Goal: Information Seeking & Learning: Learn about a topic

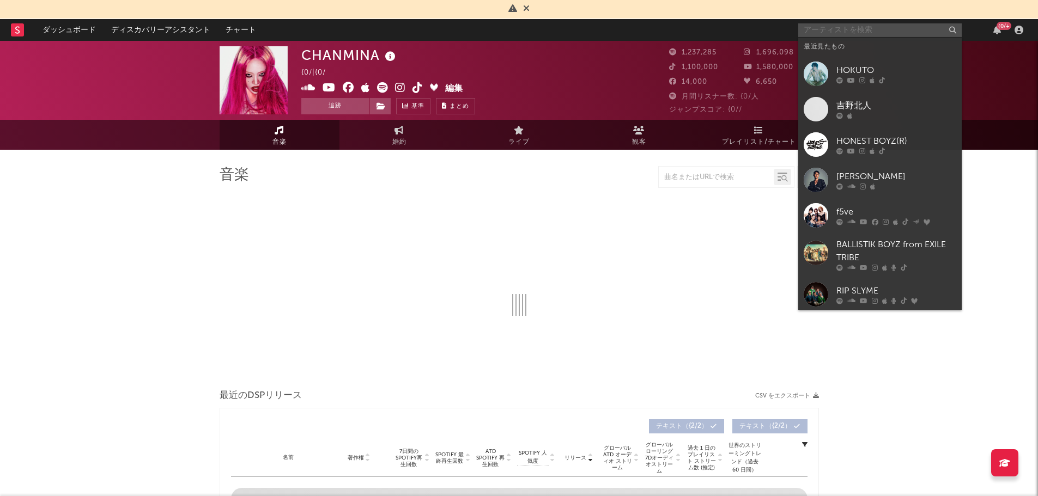
click at [825, 27] on input "text" at bounding box center [879, 30] width 163 height 14
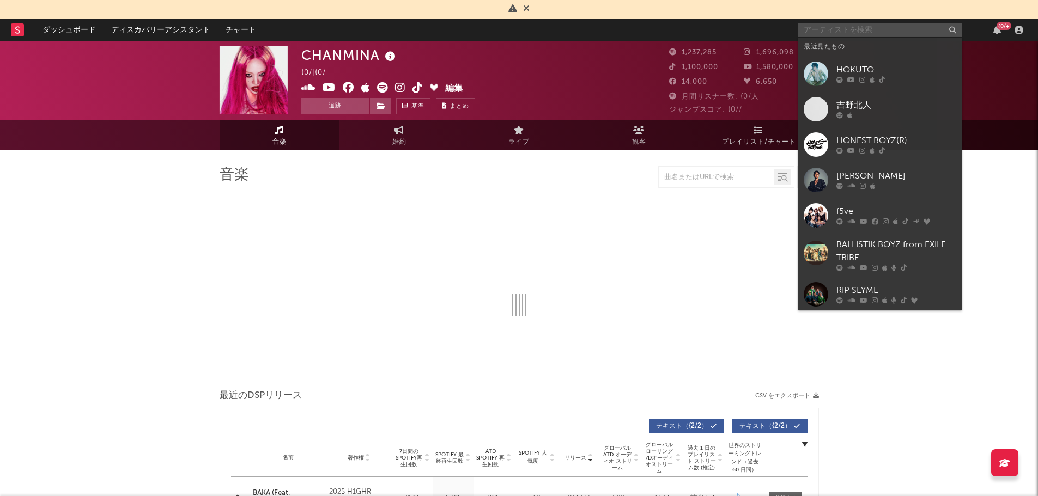
select select "6m"
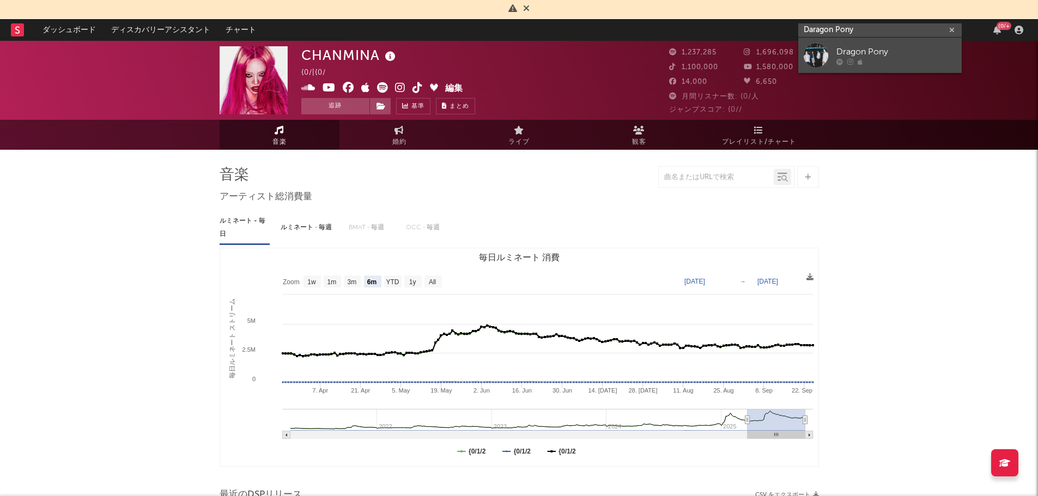
type input "Daragon Pony"
click at [888, 54] on div "Dragon Pony" at bounding box center [897, 51] width 120 height 13
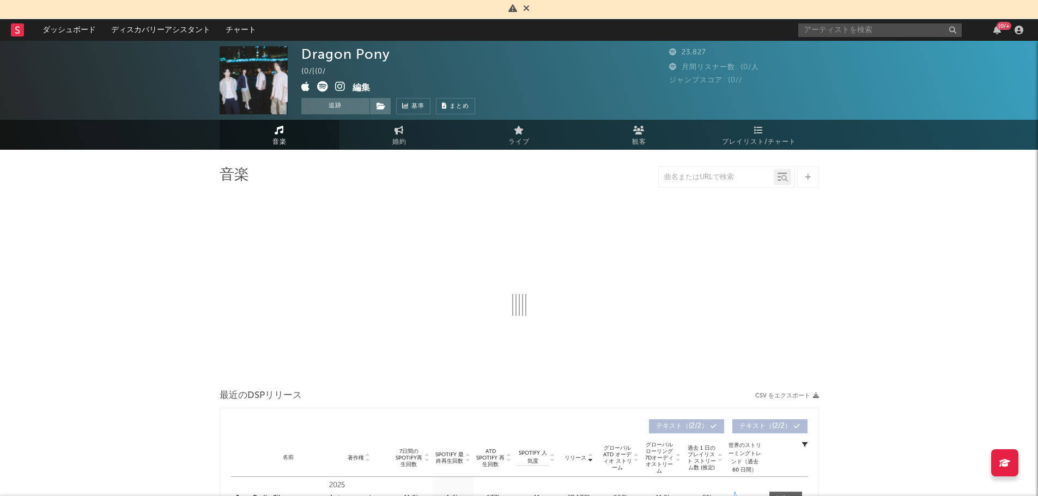
select select "6m"
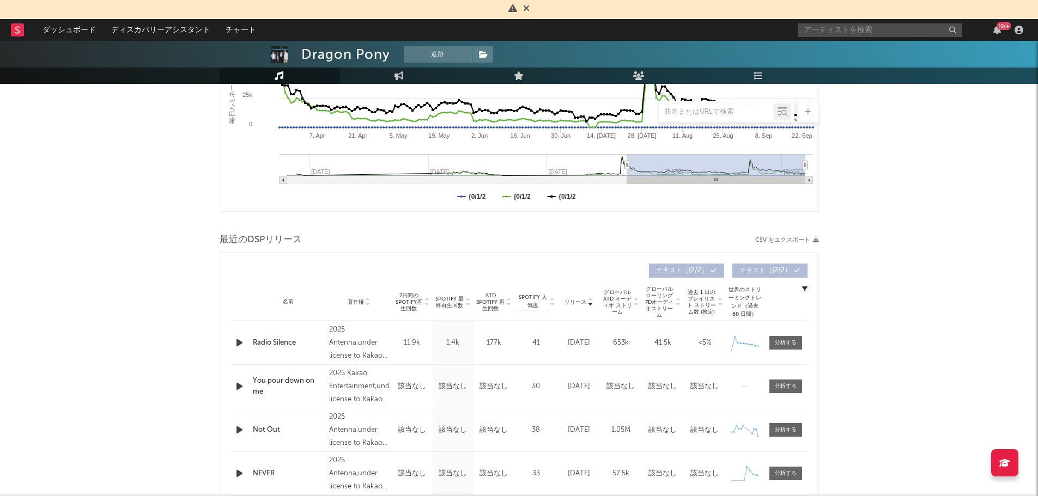
scroll to position [255, 0]
click at [818, 241] on icon "button" at bounding box center [816, 241] width 6 height 6
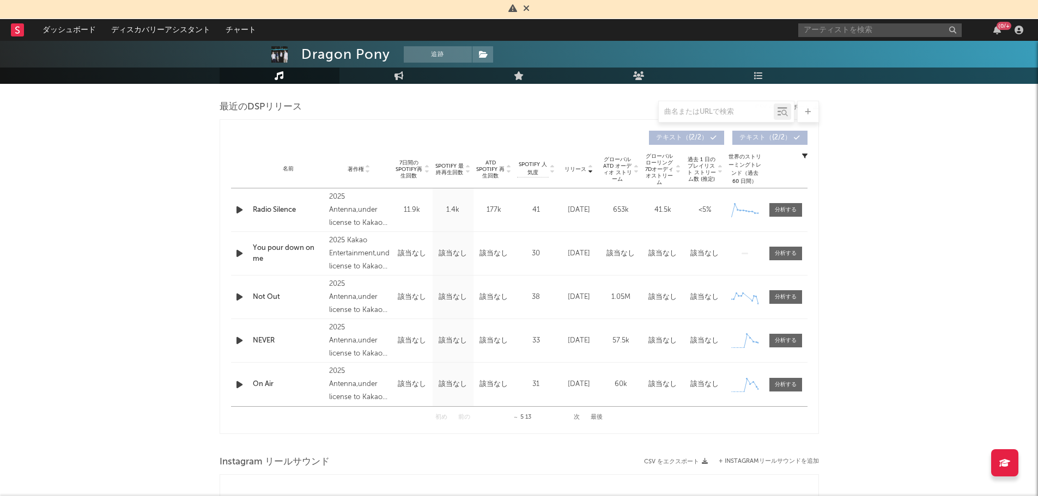
scroll to position [389, 0]
click at [577, 418] on button "次" at bounding box center [577, 417] width 6 height 6
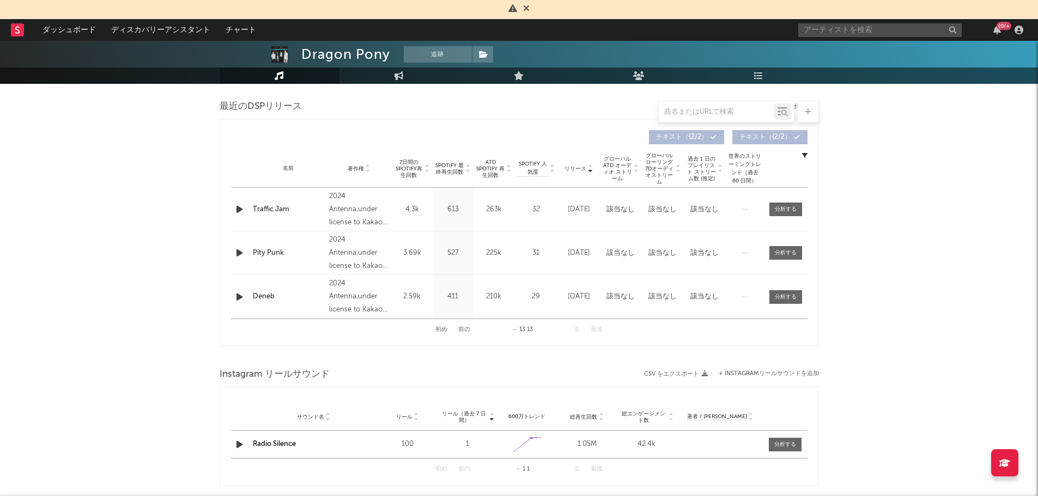
click at [465, 329] on button "前の" at bounding box center [464, 330] width 12 height 6
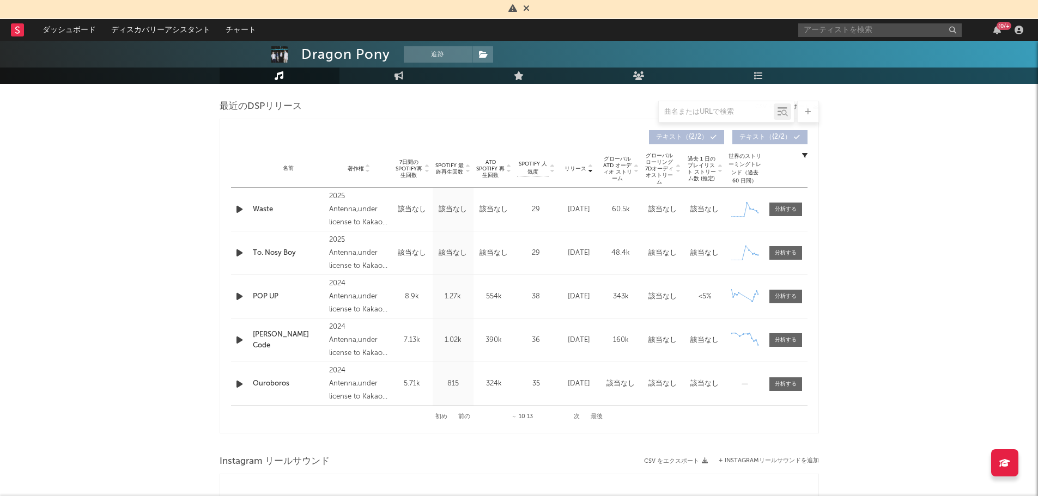
click at [462, 421] on div "初め 前の ～ 10 13 次 最後" at bounding box center [518, 417] width 167 height 21
click at [463, 419] on button "前の" at bounding box center [464, 417] width 12 height 6
click at [576, 419] on div "初め 前の ～ 5 13 次 最後" at bounding box center [518, 417] width 167 height 21
click at [576, 419] on button "次" at bounding box center [577, 417] width 6 height 6
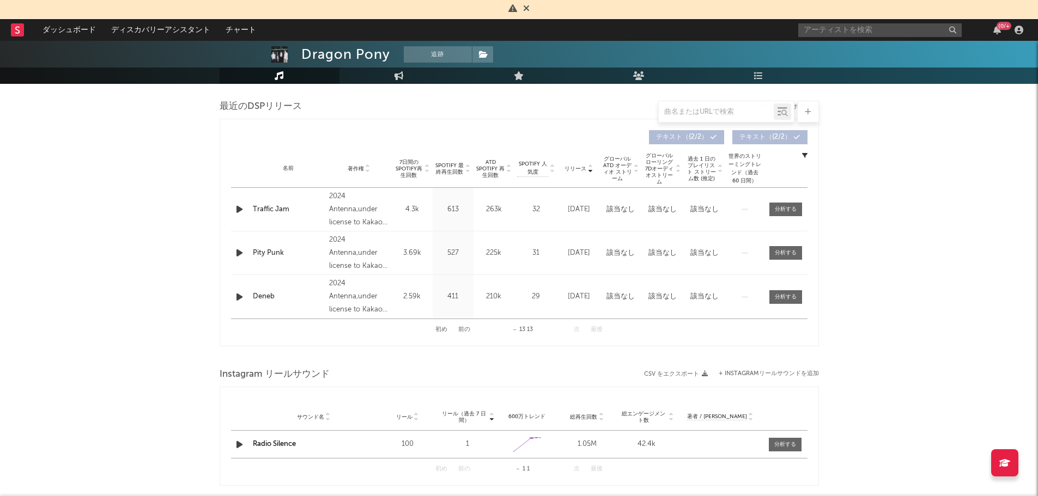
click at [464, 331] on button "前の" at bounding box center [464, 330] width 12 height 6
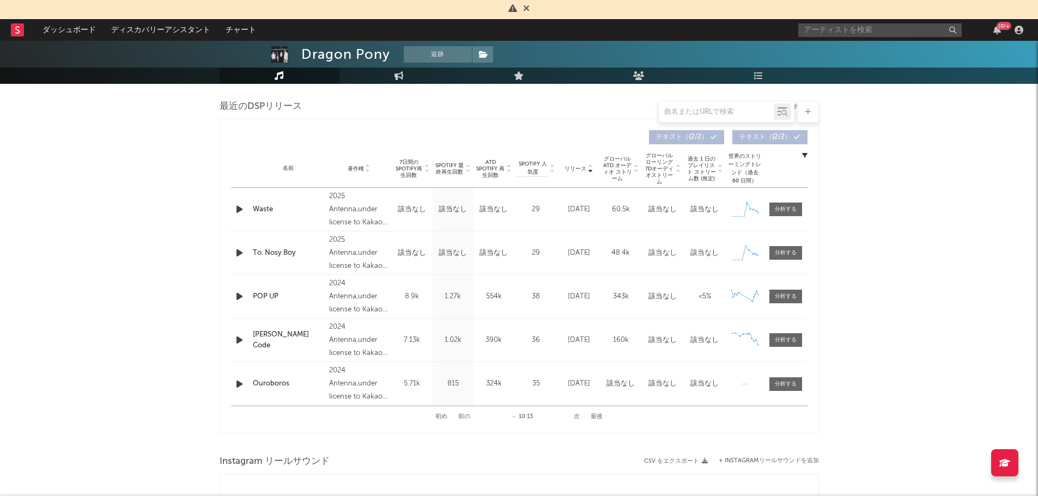
click at [467, 415] on button "前の" at bounding box center [464, 417] width 12 height 6
click at [576, 417] on button "次" at bounding box center [577, 417] width 6 height 6
click at [786, 344] on div at bounding box center [786, 340] width 22 height 8
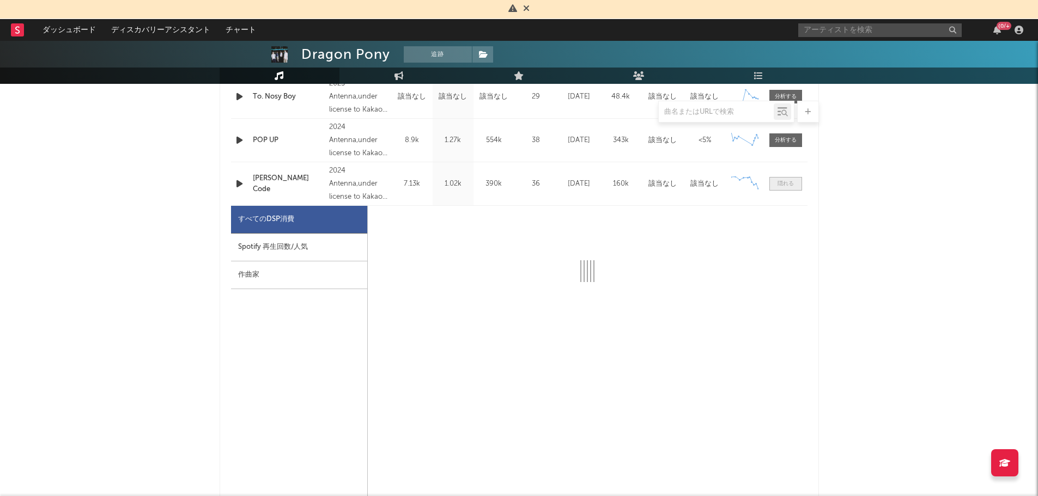
scroll to position [551, 0]
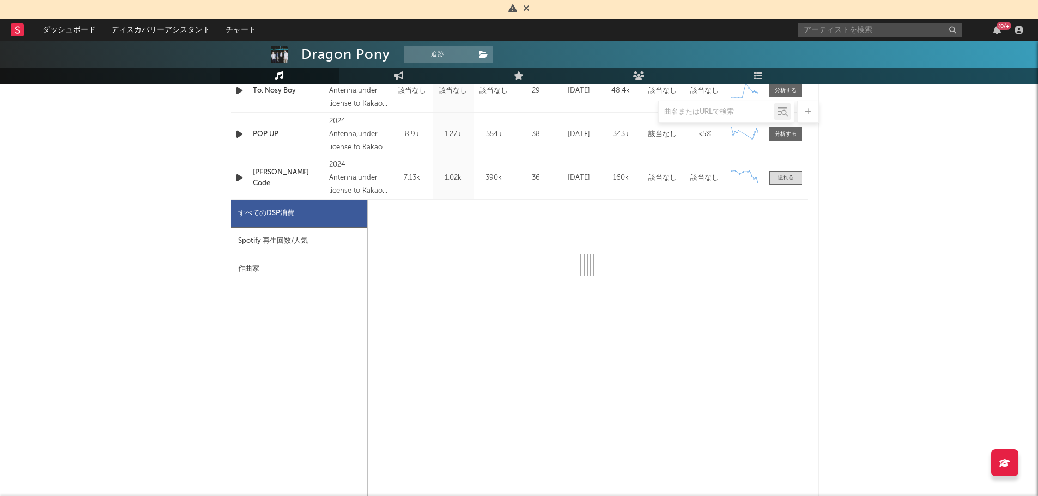
select select "6m"
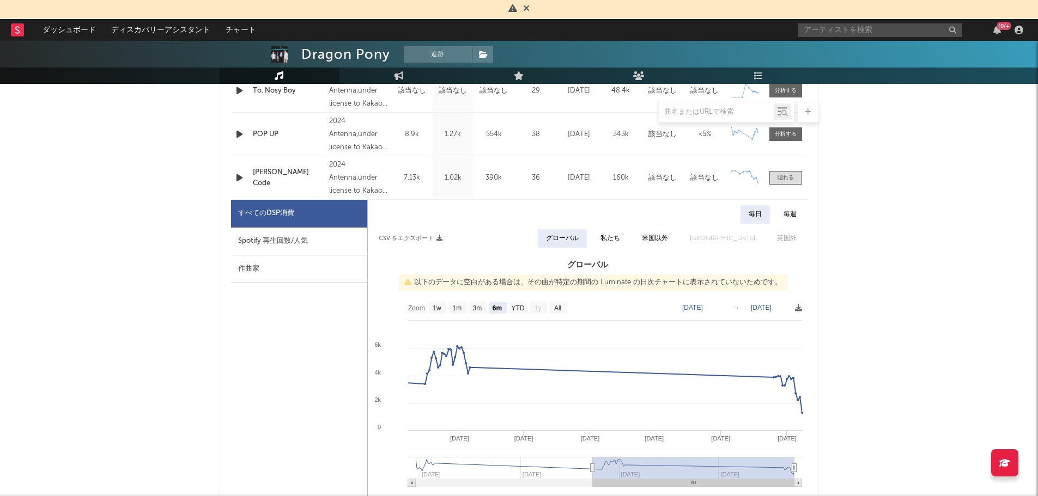
click at [620, 242] on div "私たち" at bounding box center [611, 238] width 20 height 13
select select "1w"
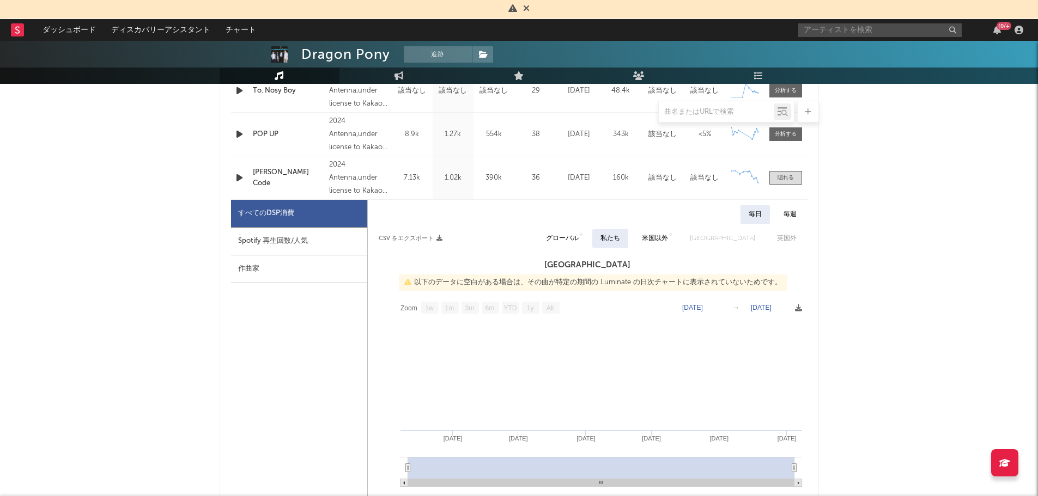
click at [579, 235] on div "グローバル" at bounding box center [562, 238] width 33 height 13
select select "6m"
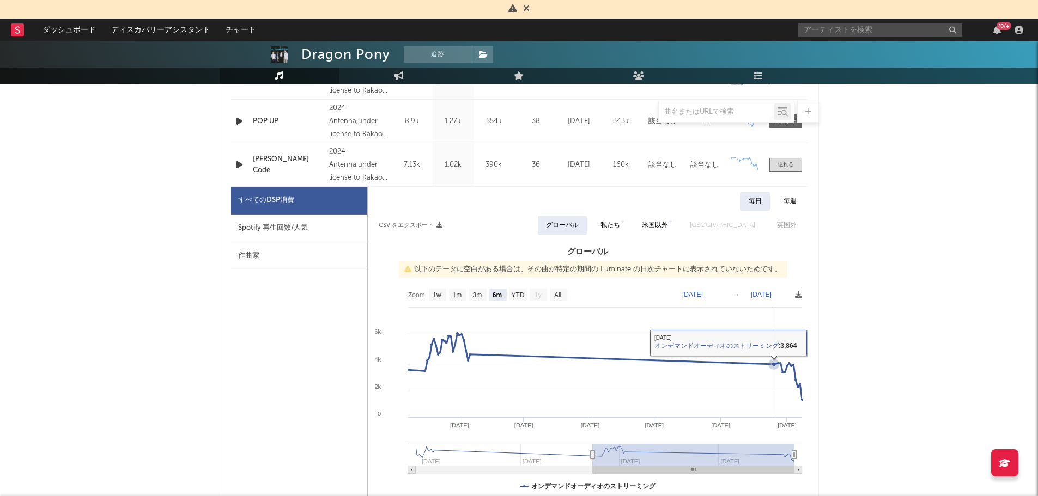
scroll to position [567, 0]
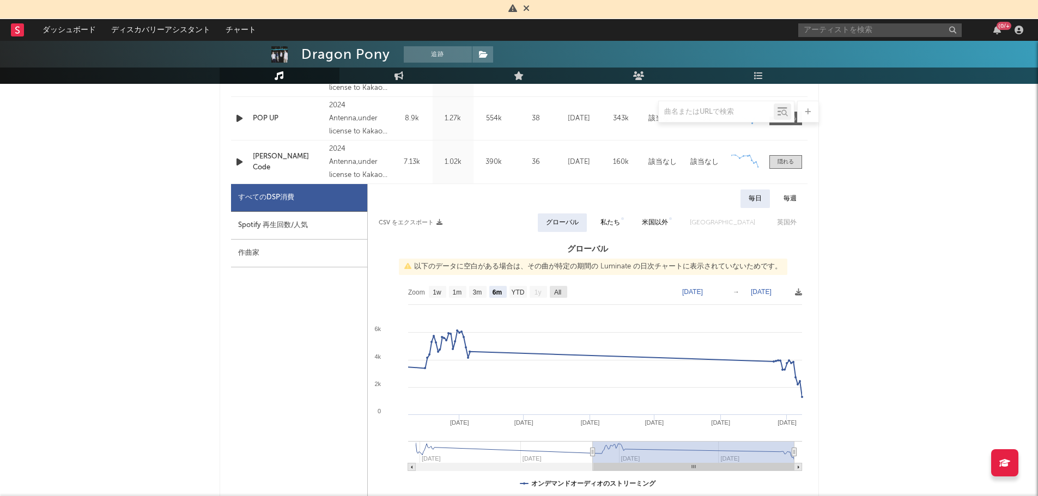
click at [560, 289] on text "All" at bounding box center [557, 293] width 7 height 8
select select "All"
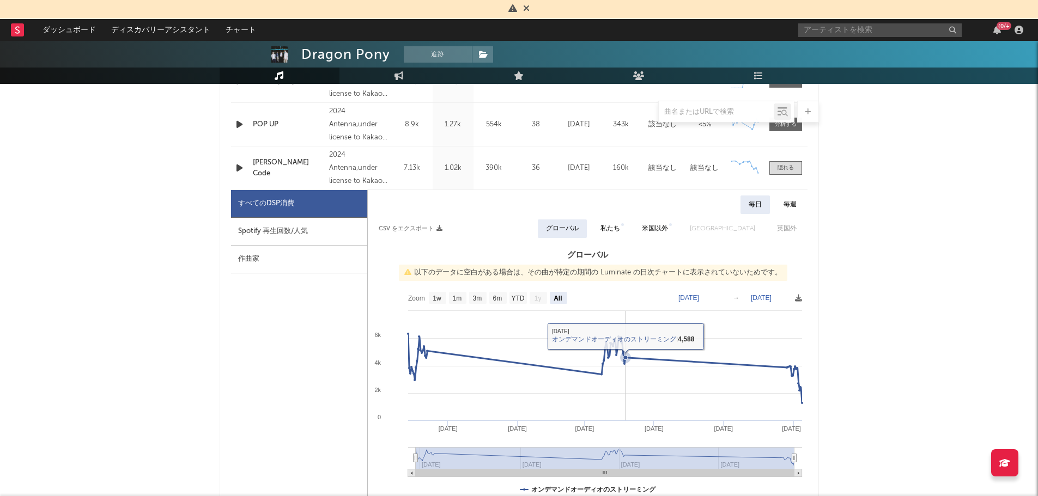
scroll to position [559, 0]
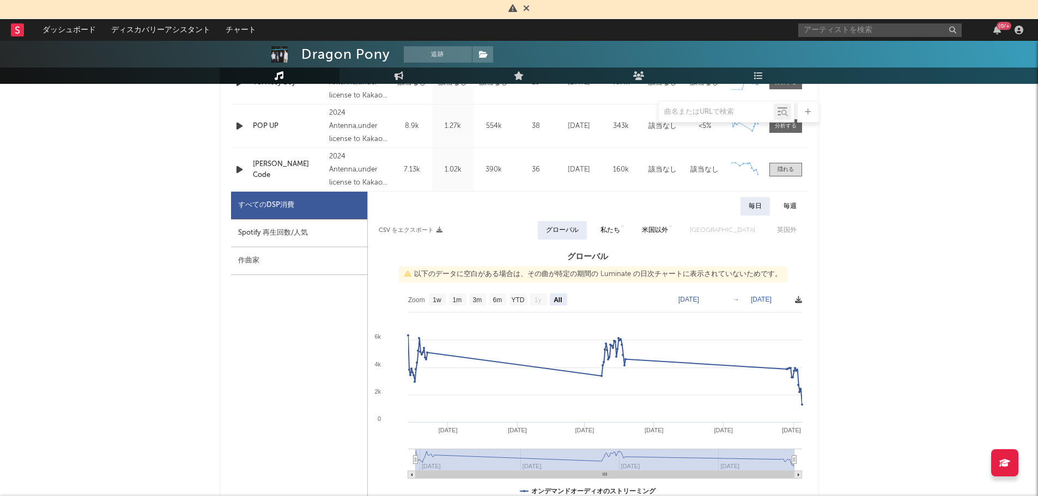
click at [798, 300] on icon at bounding box center [798, 299] width 7 height 7
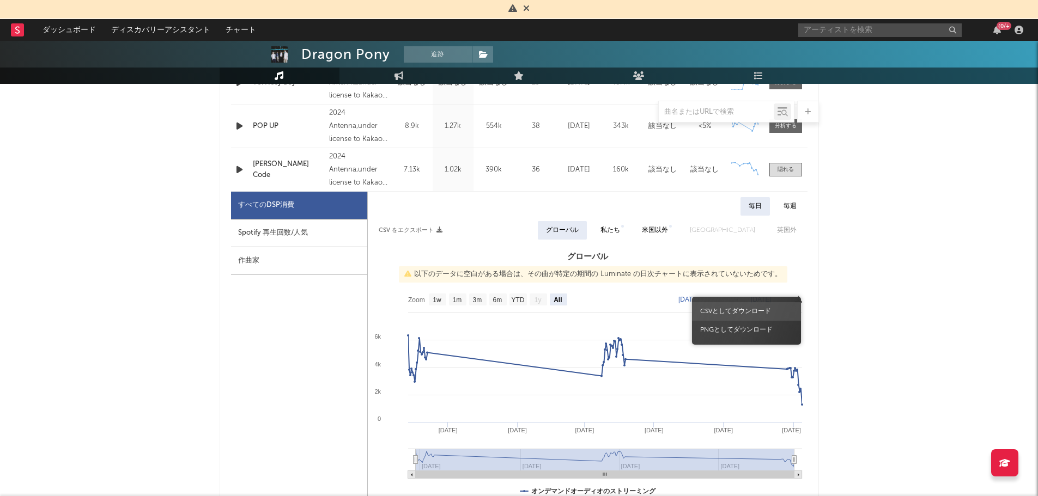
click at [728, 306] on span "CSVとしてダウンロード" at bounding box center [746, 311] width 109 height 19
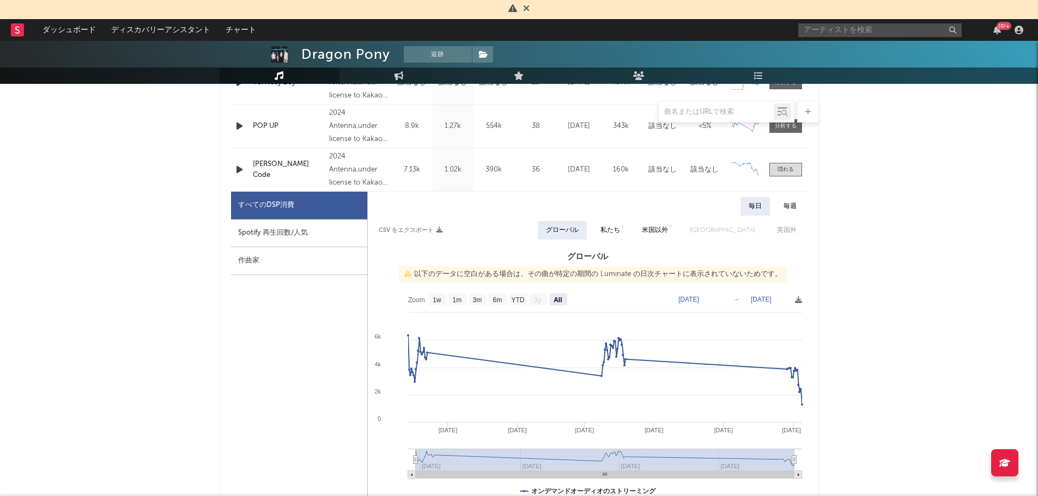
click at [286, 228] on div "Spotify 再生回数/人気" at bounding box center [299, 234] width 136 height 28
select select "All"
select select "1w"
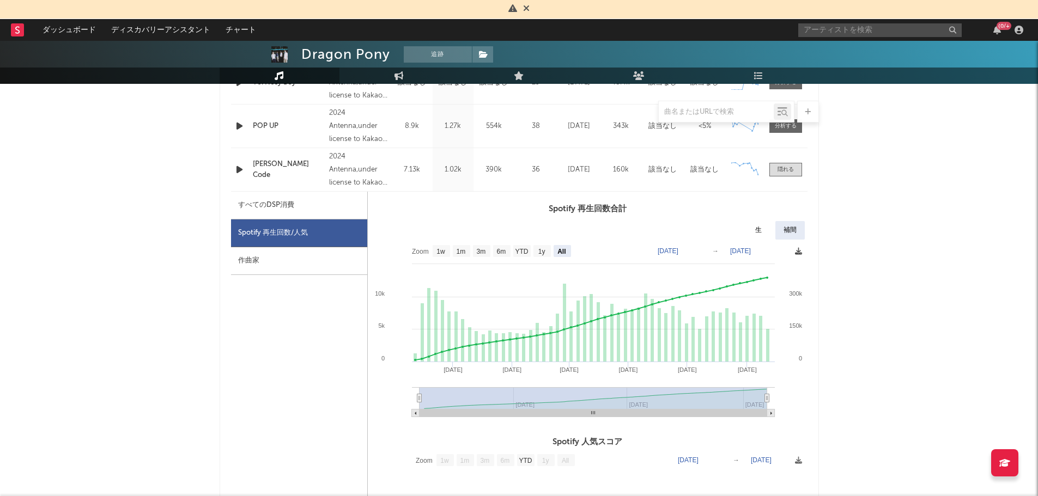
click at [798, 250] on icon at bounding box center [798, 251] width 7 height 7
click at [657, 207] on h3 "Spotify 再生回数合計" at bounding box center [588, 209] width 440 height 13
click at [795, 251] on icon at bounding box center [798, 251] width 7 height 7
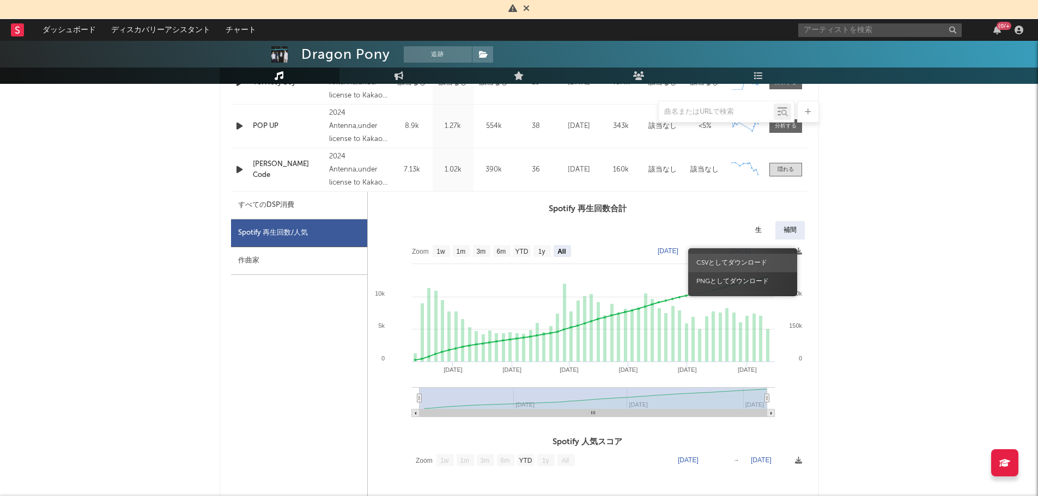
click at [742, 265] on span "CSVとしてダウンロード" at bounding box center [742, 263] width 109 height 19
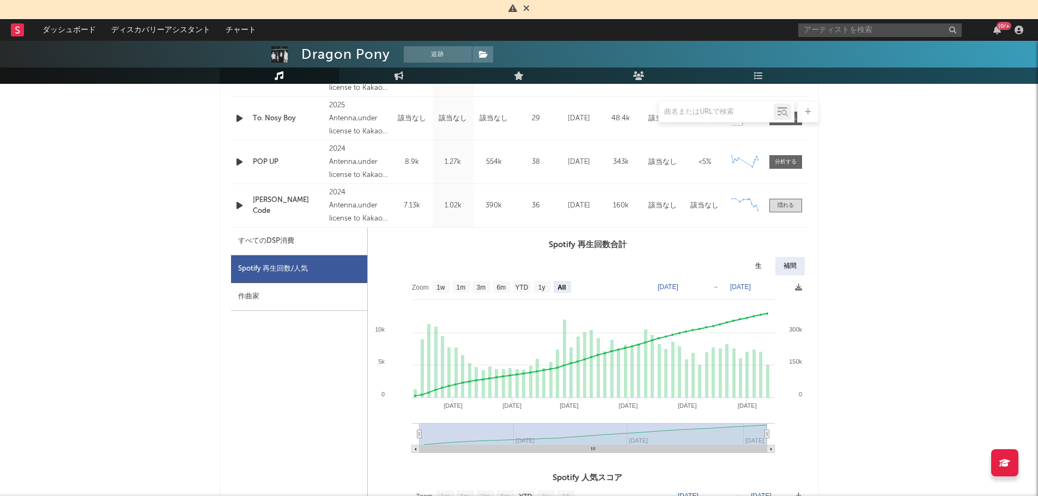
scroll to position [520, 0]
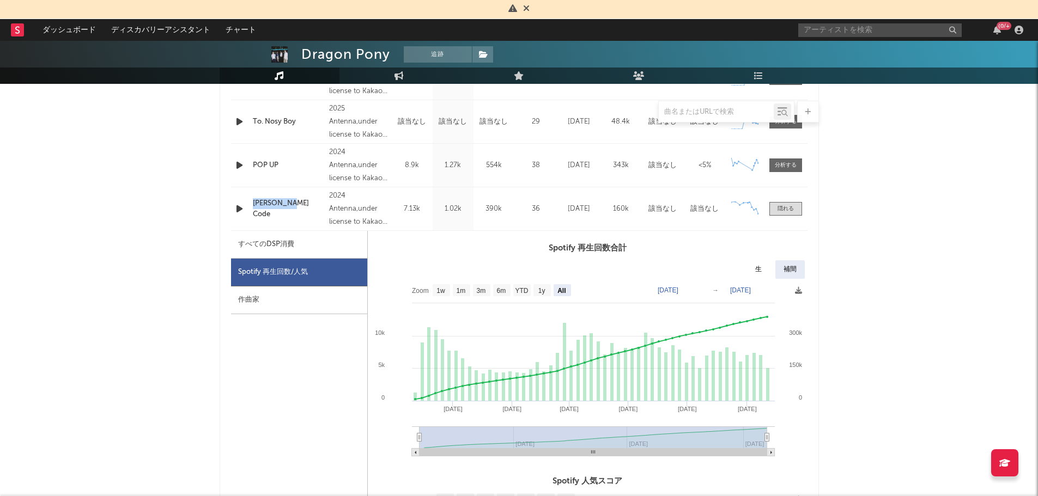
drag, startPoint x: 294, startPoint y: 215, endPoint x: 252, endPoint y: 219, distance: 41.6
click at [252, 219] on div "名前 [PERSON_NAME] Code 著作権 2024 Antenna,under license to Kakao Entertainment ラベル…" at bounding box center [519, 208] width 577 height 43
copy div "名前 [PERSON_NAME] Code"
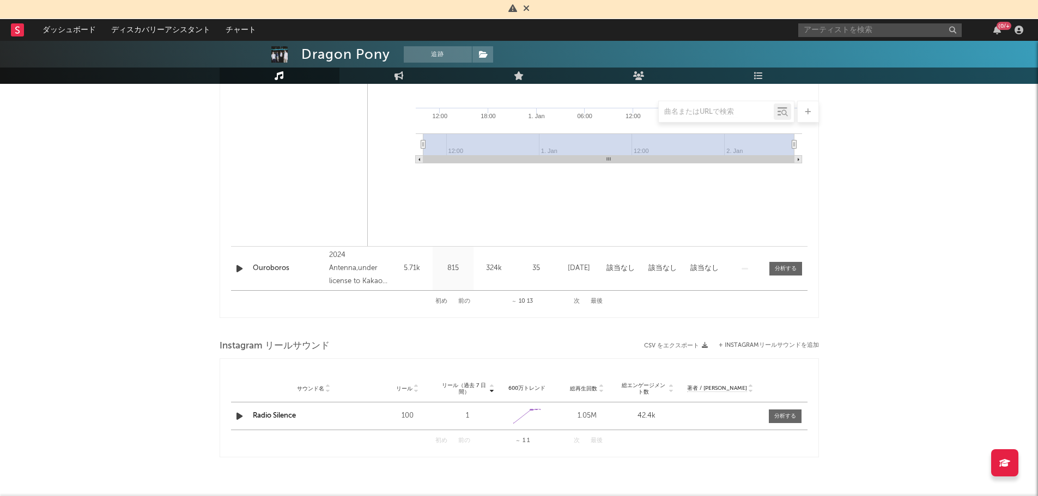
scroll to position [1021, 0]
click at [445, 301] on button "初め" at bounding box center [441, 303] width 12 height 6
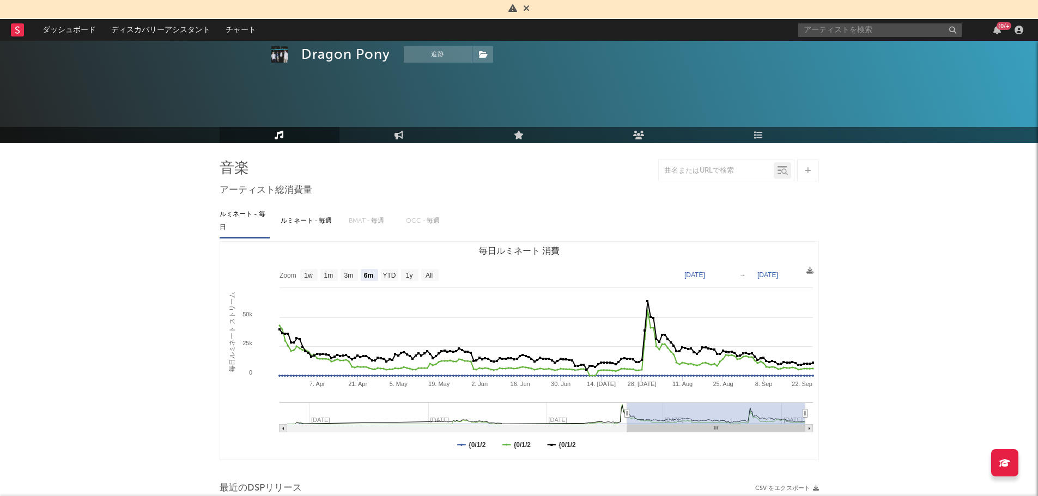
scroll to position [0, 0]
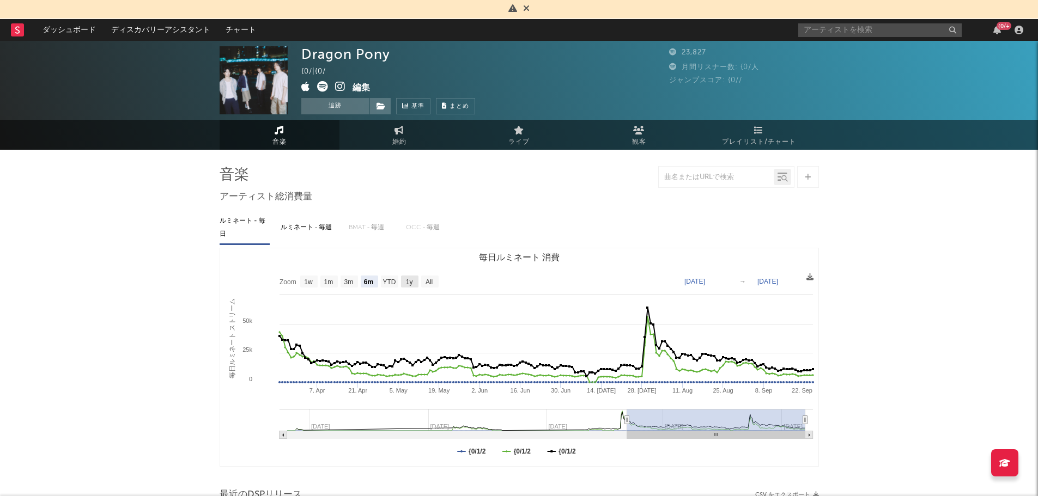
click at [413, 282] on text "1y" at bounding box center [408, 282] width 7 height 8
select select "1y"
type input "[DATE]"
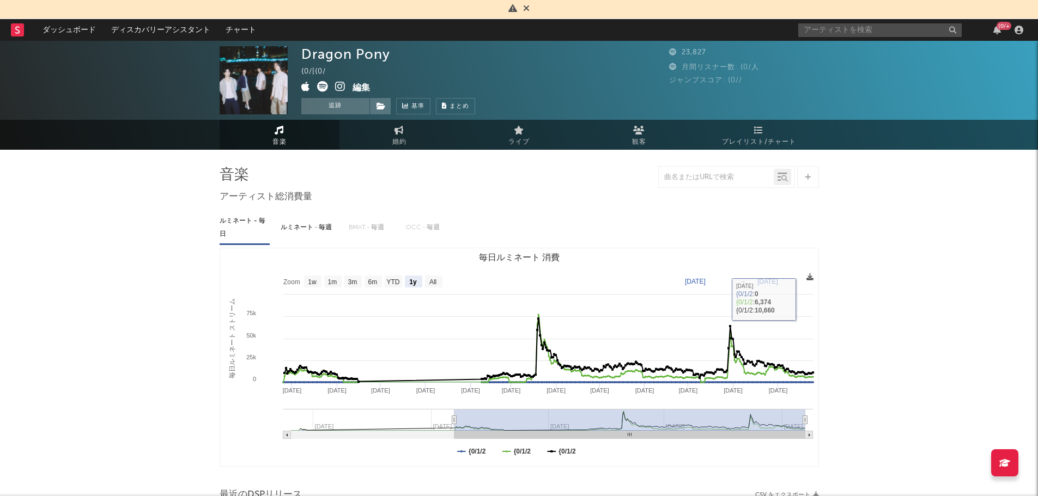
click at [808, 278] on icon at bounding box center [810, 277] width 7 height 7
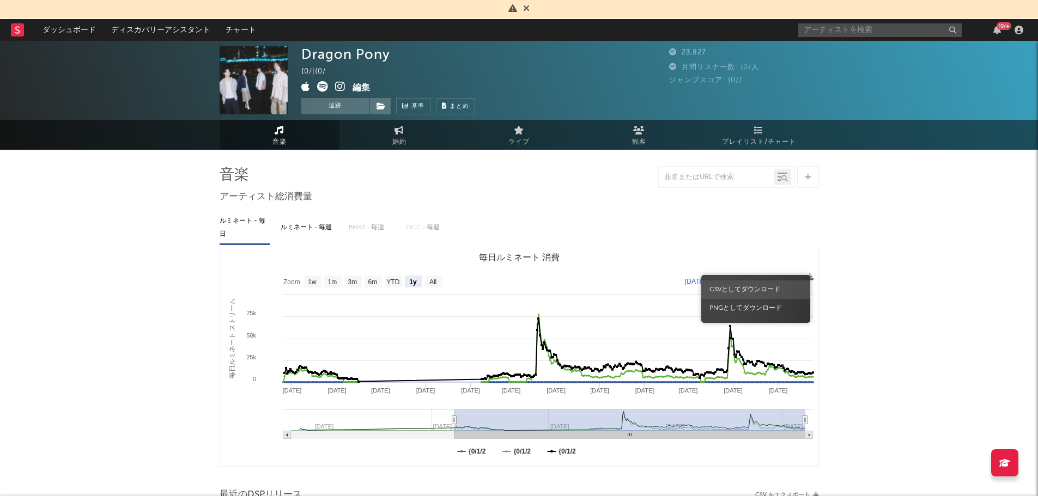
click at [770, 286] on span "CSVとしてダウンロード" at bounding box center [755, 290] width 109 height 19
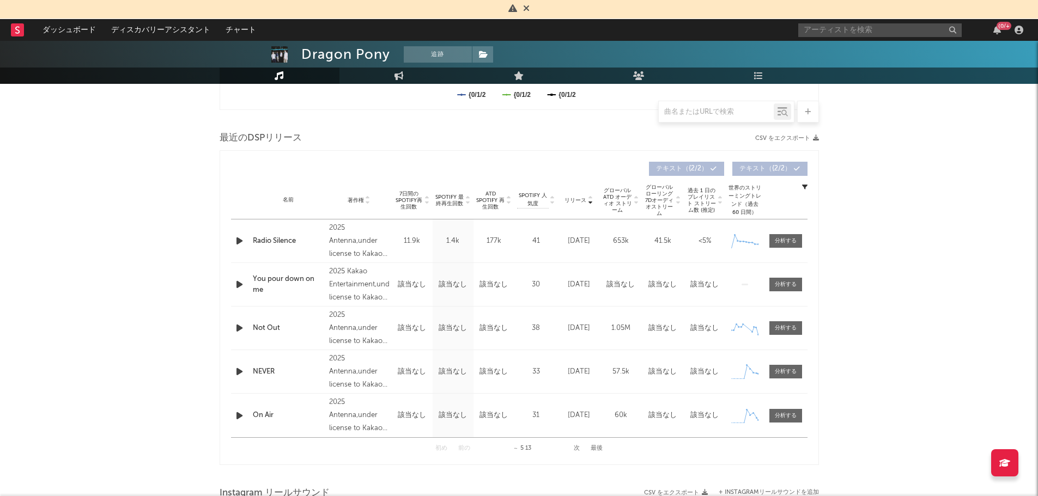
scroll to position [358, 0]
click at [784, 242] on div at bounding box center [786, 241] width 22 height 8
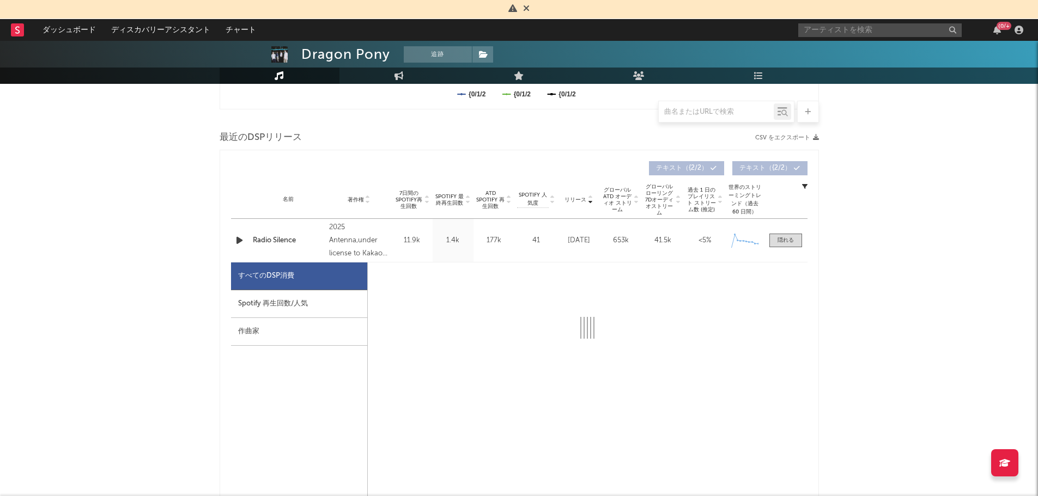
select select "1w"
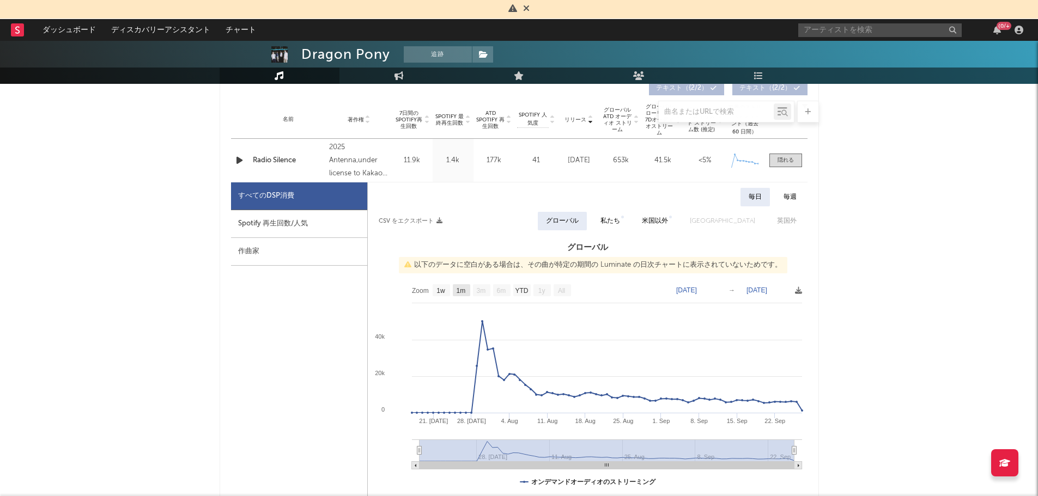
scroll to position [443, 0]
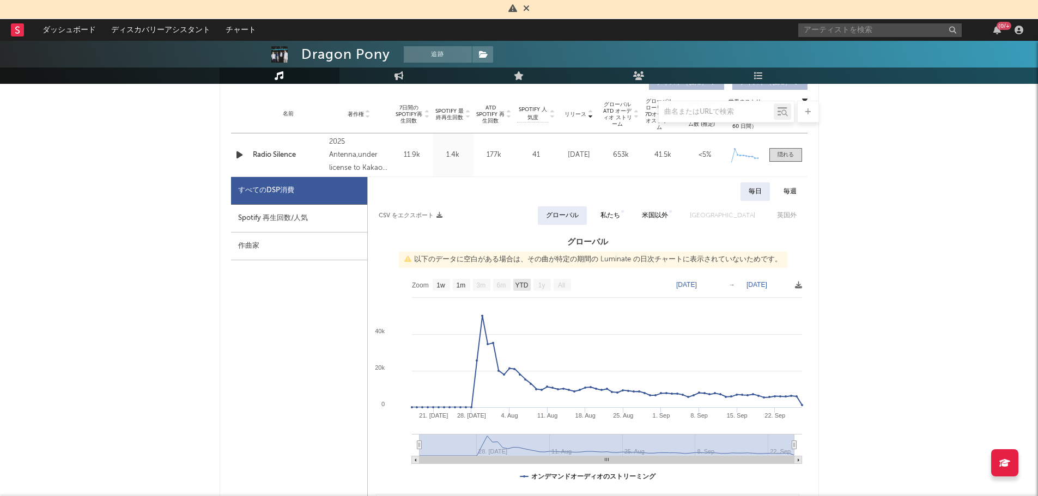
click at [519, 286] on text "YTD" at bounding box center [521, 286] width 13 height 8
select select "YTD"
click at [798, 284] on icon at bounding box center [798, 285] width 7 height 7
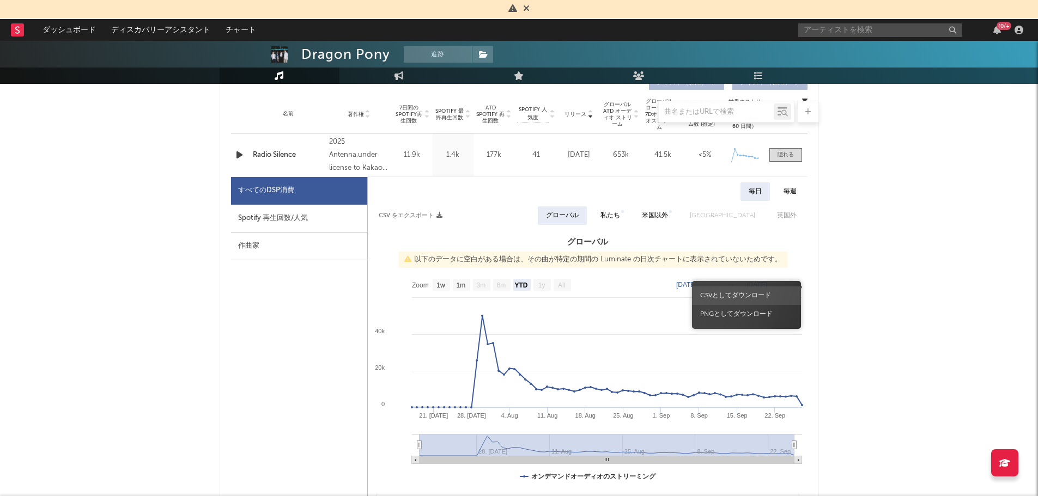
click at [737, 298] on span "CSVとしてダウンロード" at bounding box center [746, 296] width 109 height 19
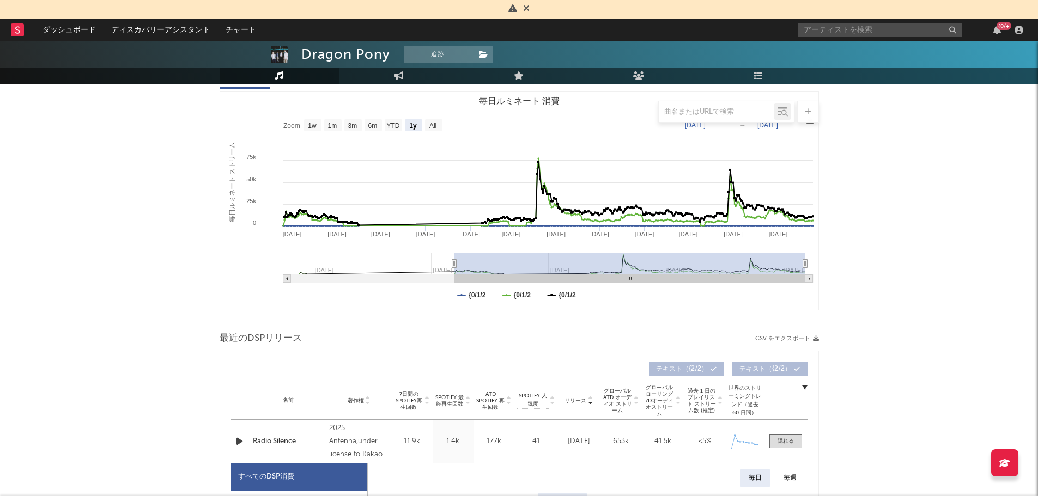
scroll to position [0, 0]
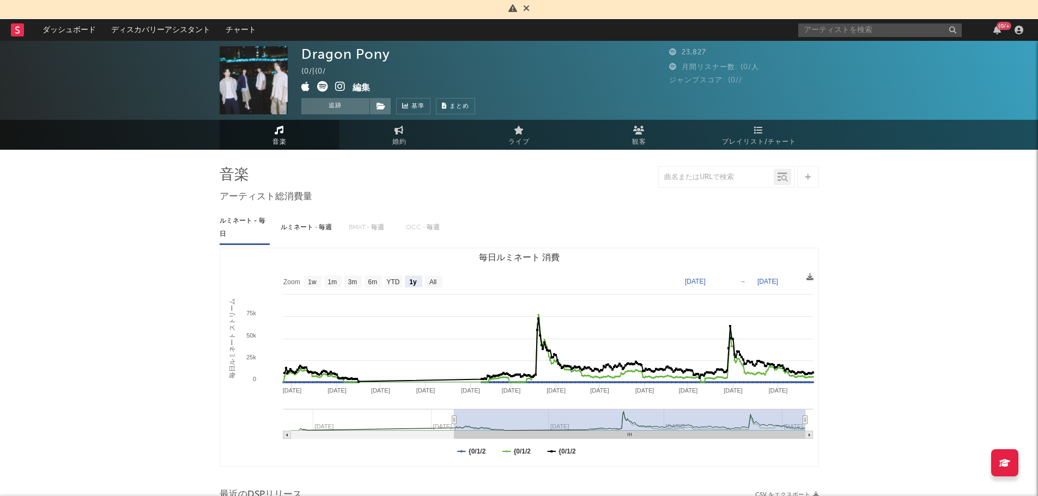
click at [840, 22] on div "{0/+" at bounding box center [912, 30] width 229 height 22
click at [840, 26] on input "text" at bounding box center [879, 30] width 163 height 14
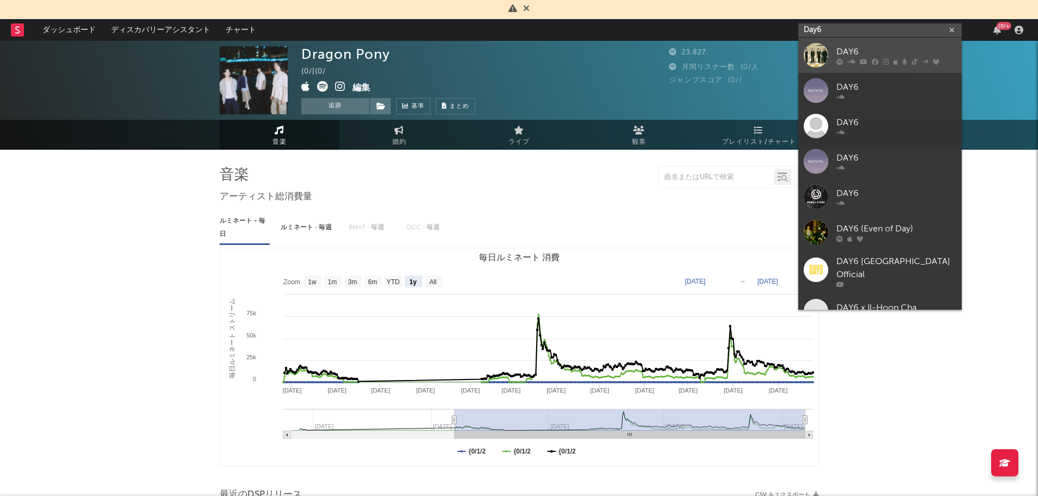
type input "Day6"
click at [862, 49] on div "DAY6" at bounding box center [897, 51] width 120 height 13
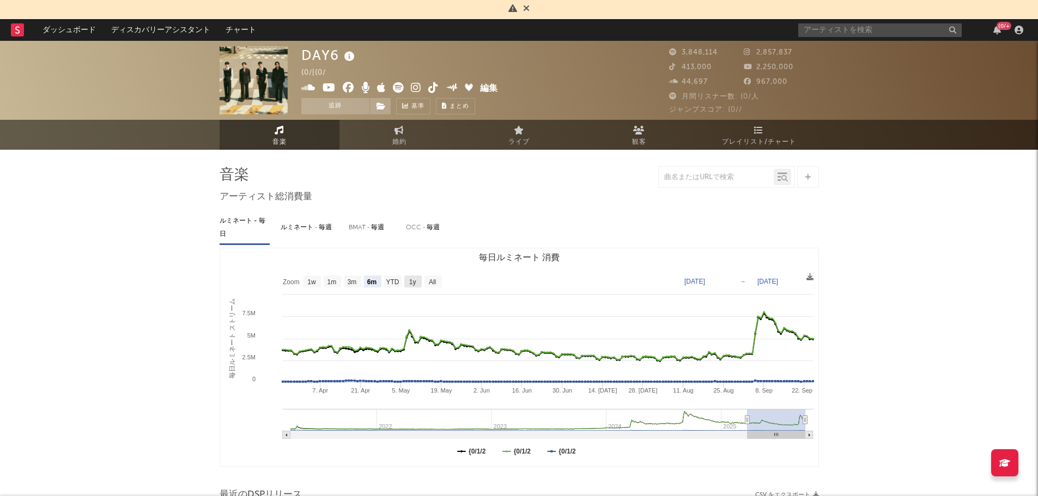
click at [409, 282] on text "1y" at bounding box center [412, 282] width 7 height 8
select select "1y"
type input "[DATE]"
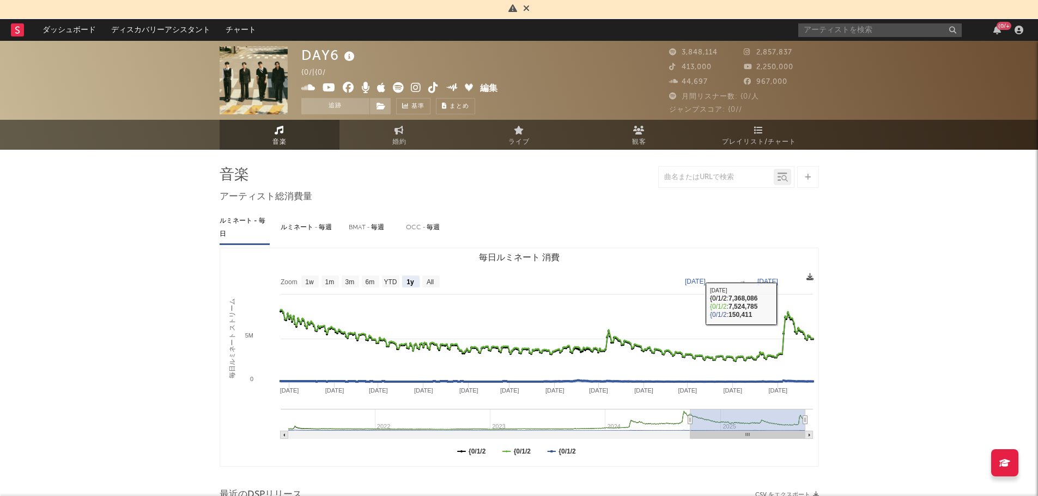
click at [807, 276] on icon at bounding box center [810, 277] width 7 height 7
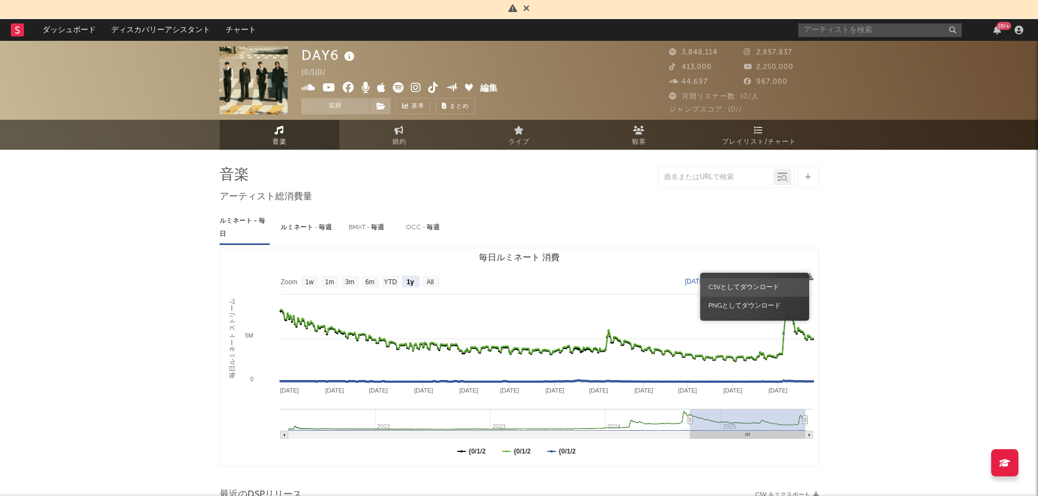
click at [766, 283] on span "CSVとしてダウンロード" at bounding box center [754, 287] width 109 height 19
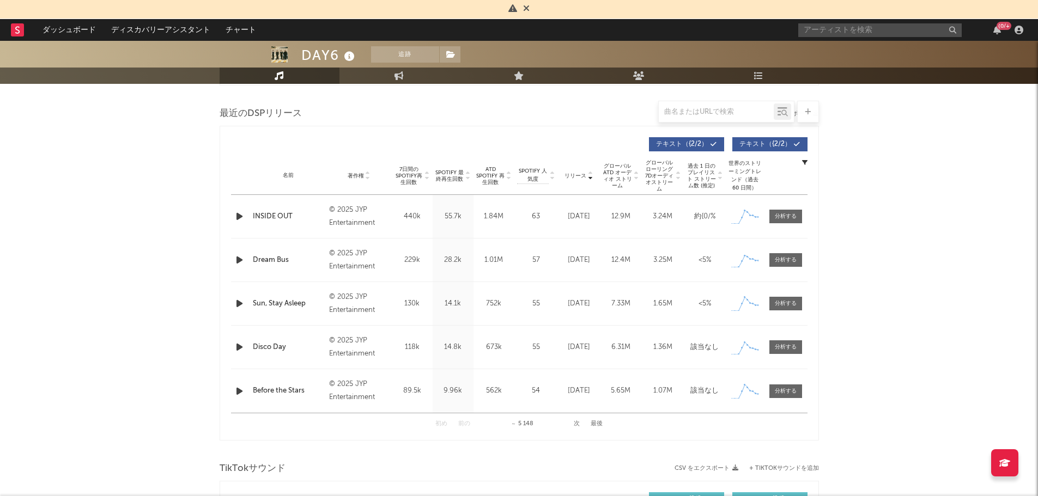
scroll to position [387, 0]
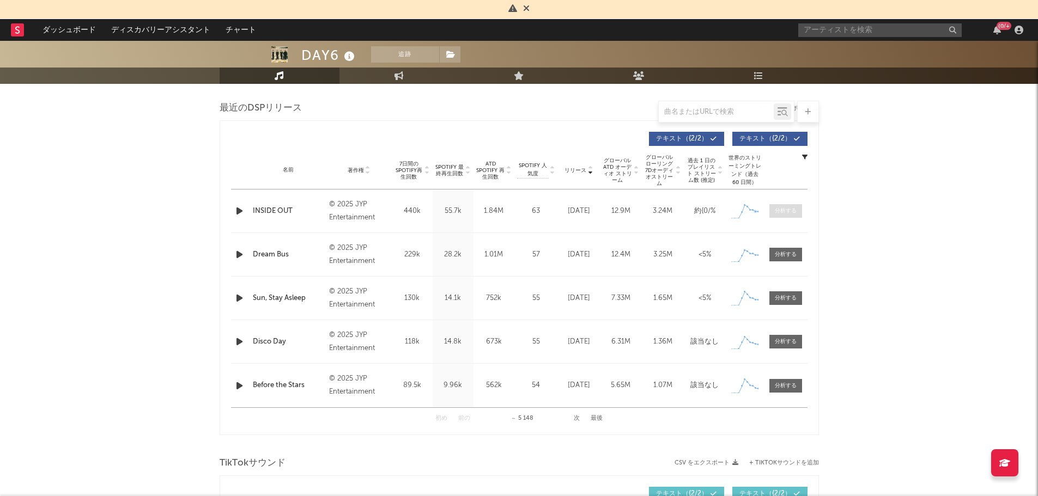
click at [792, 213] on div at bounding box center [786, 211] width 22 height 8
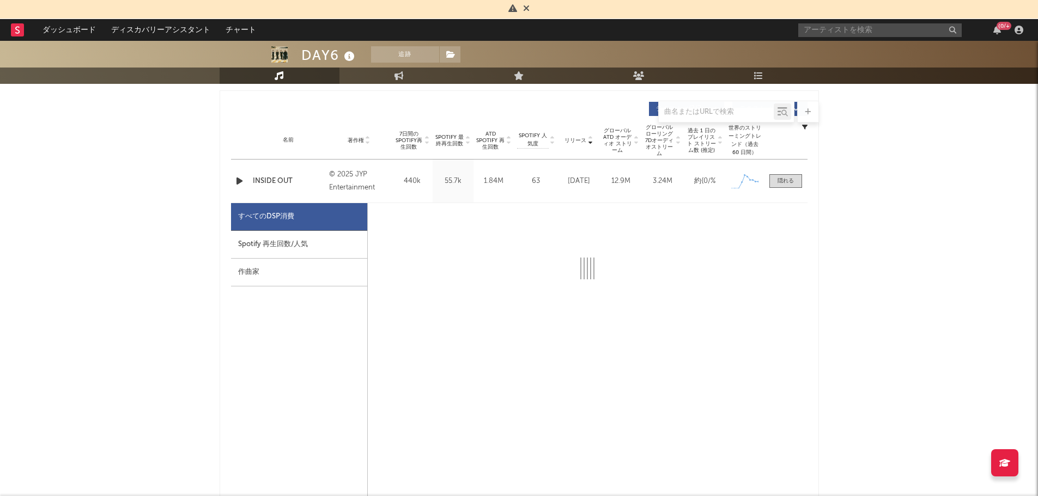
select select "1w"
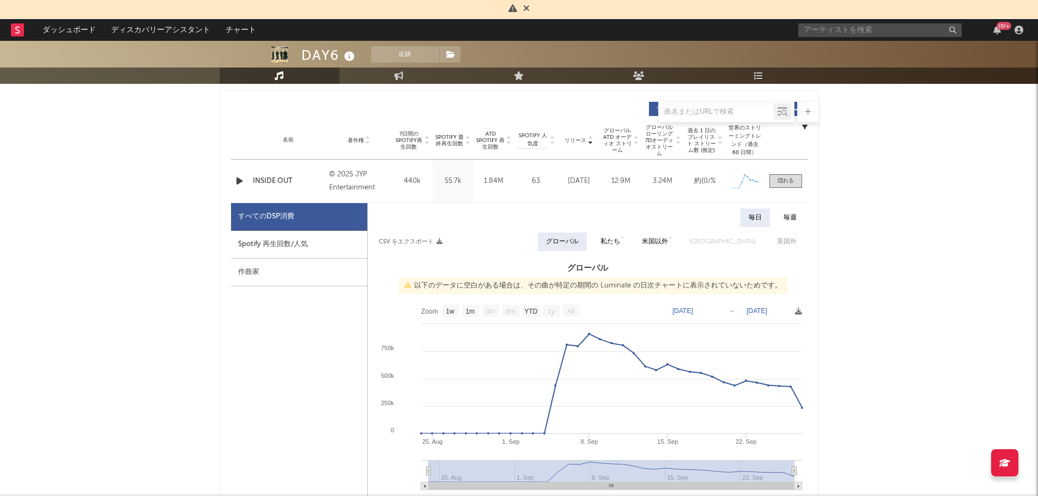
scroll to position [438, 0]
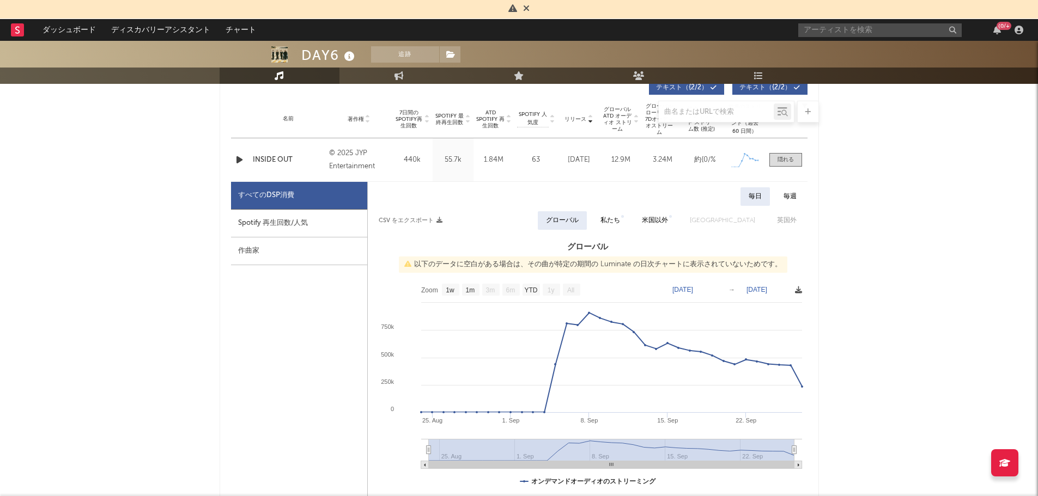
click at [798, 290] on icon at bounding box center [798, 290] width 7 height 7
click at [799, 291] on icon at bounding box center [798, 290] width 7 height 7
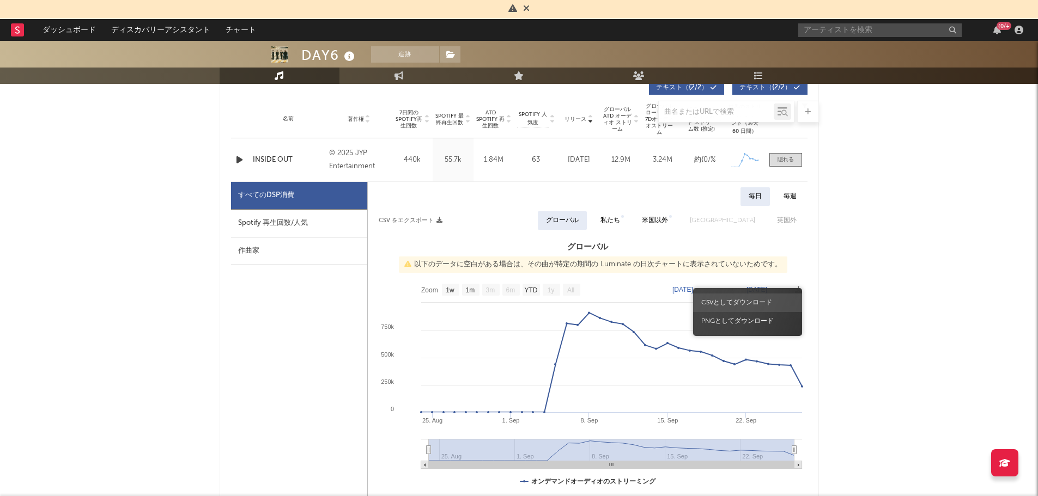
click at [749, 298] on span "CSVとしてダウンロード" at bounding box center [747, 303] width 109 height 19
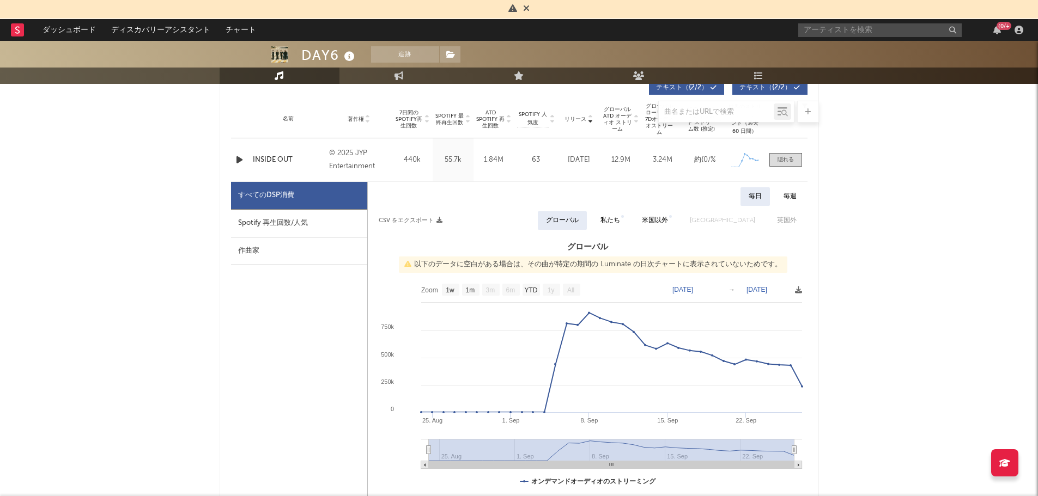
click at [310, 225] on div "Spotify 再生回数/人気" at bounding box center [299, 224] width 136 height 28
select select "1w"
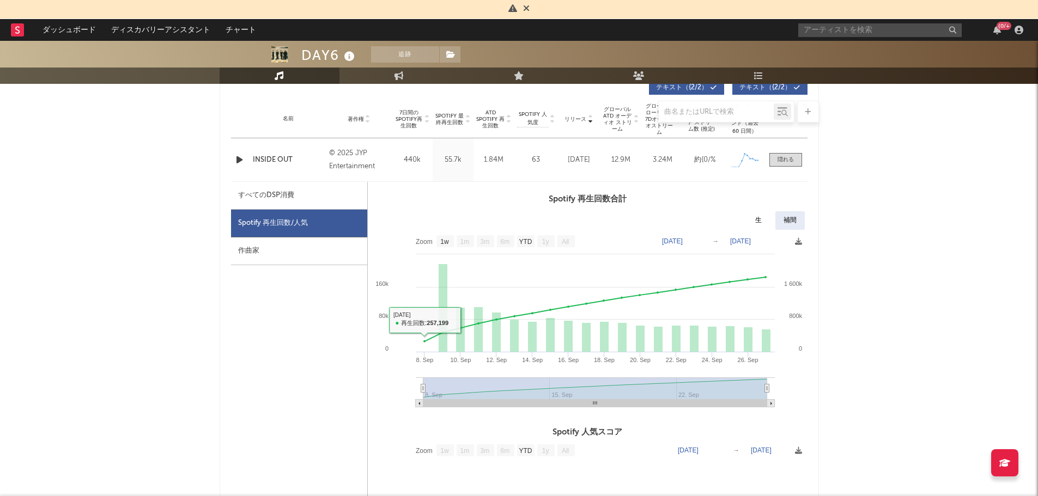
click at [337, 197] on div "すべてのDSP消費" at bounding box center [299, 196] width 136 height 28
select select "1w"
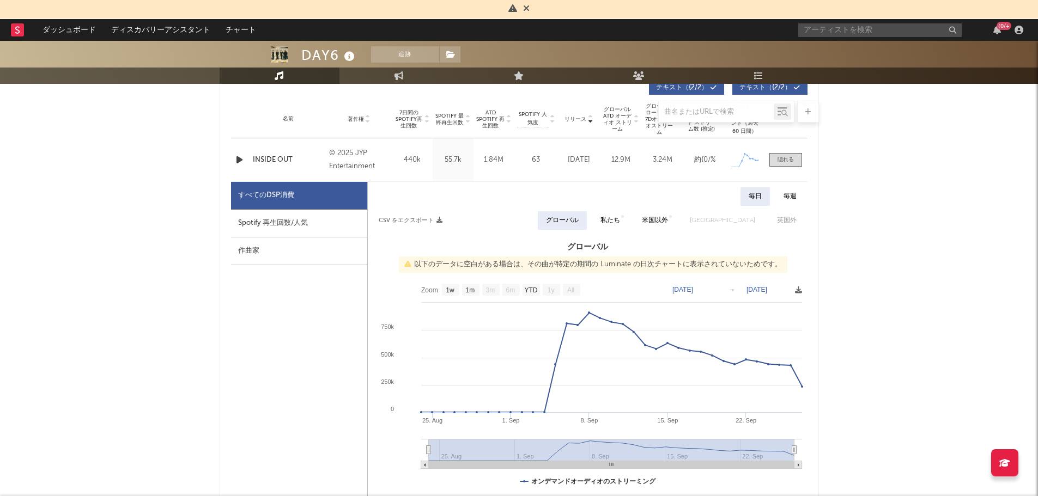
click at [325, 225] on div "Spotify 再生回数/人気" at bounding box center [299, 224] width 136 height 28
select select "1w"
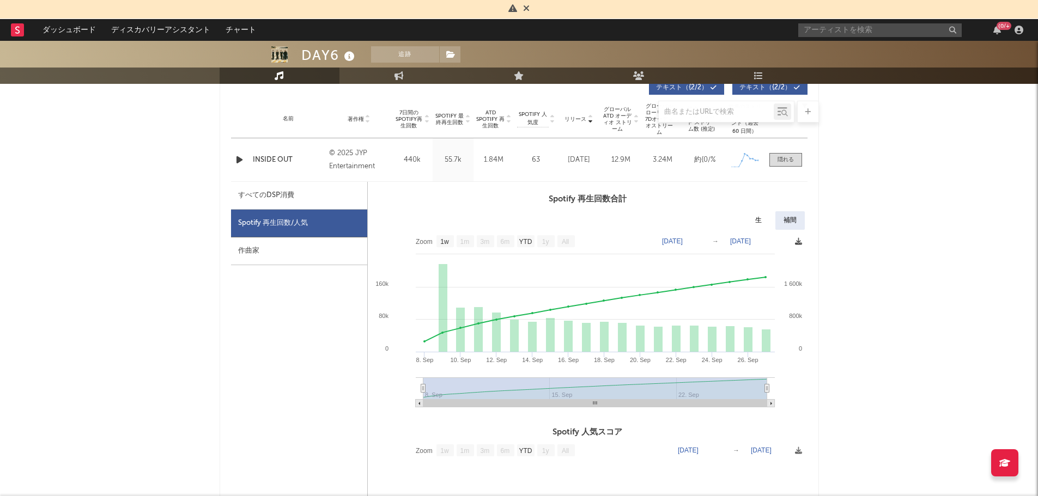
click at [799, 244] on icon at bounding box center [798, 241] width 7 height 7
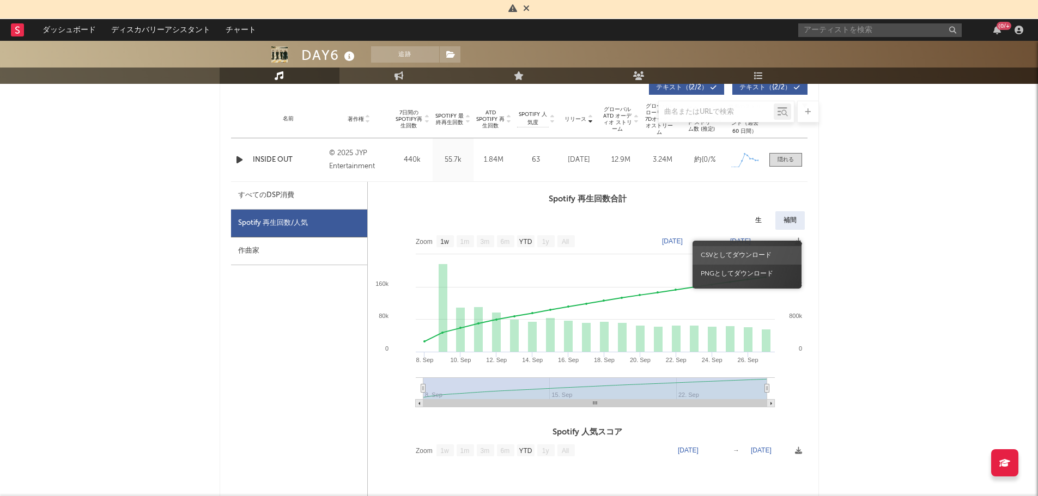
click at [740, 251] on span "CSVとしてダウンロード" at bounding box center [747, 255] width 109 height 19
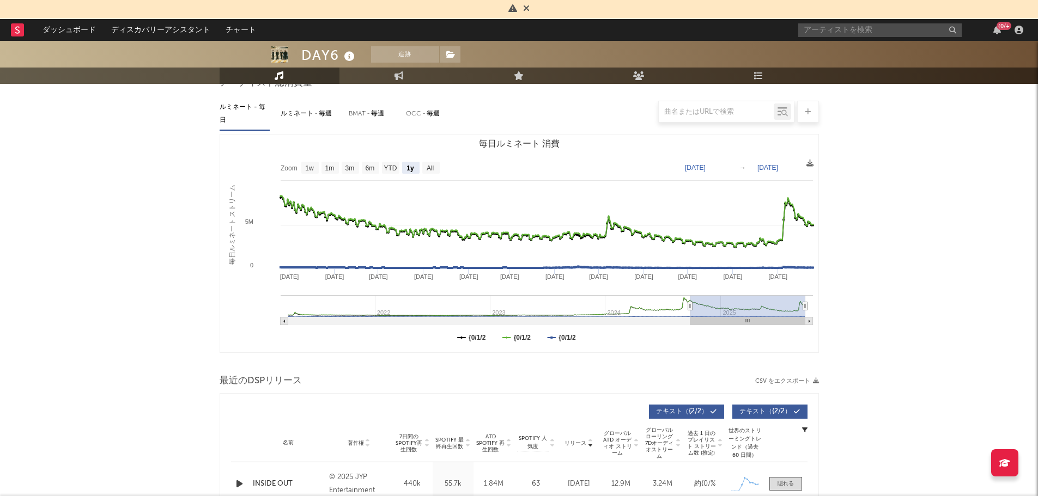
scroll to position [0, 0]
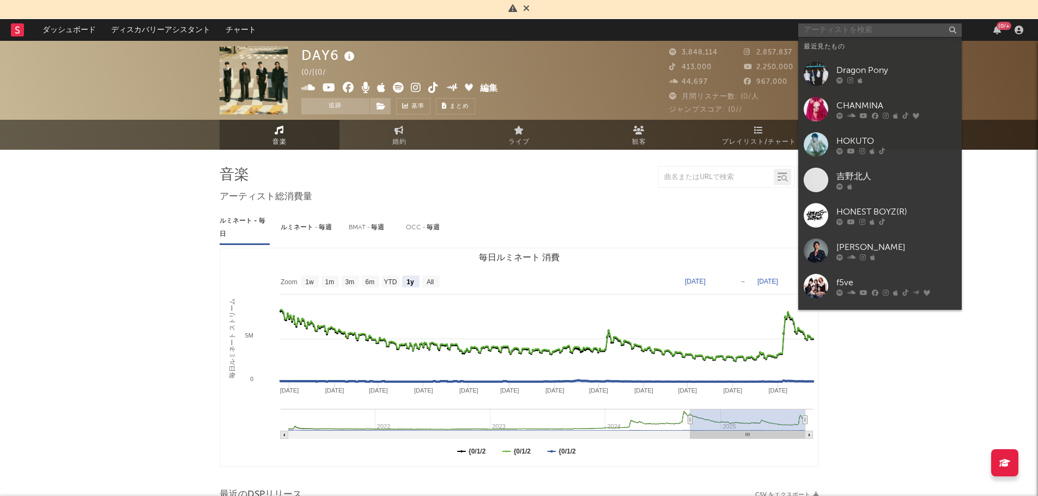
click at [816, 27] on input "text" at bounding box center [879, 30] width 163 height 14
click at [864, 78] on div at bounding box center [897, 80] width 120 height 7
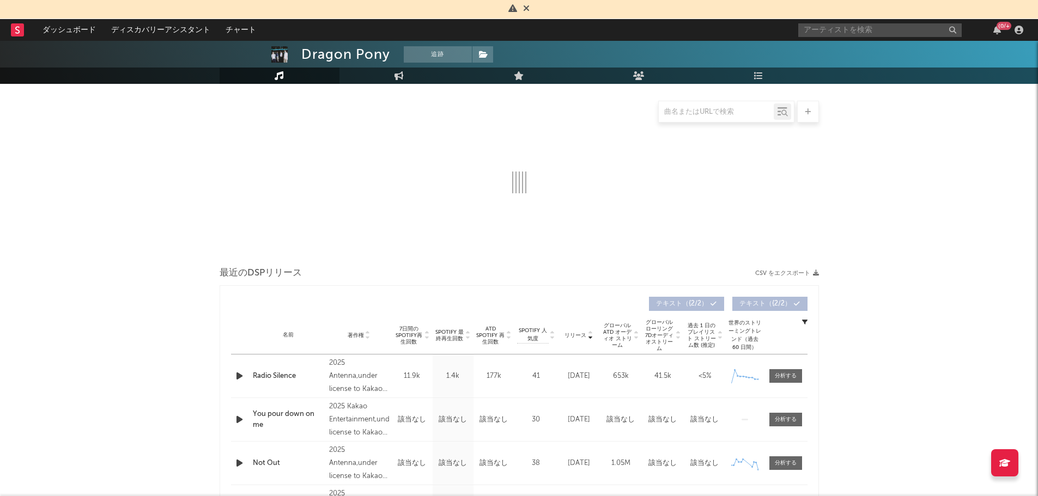
scroll to position [342, 0]
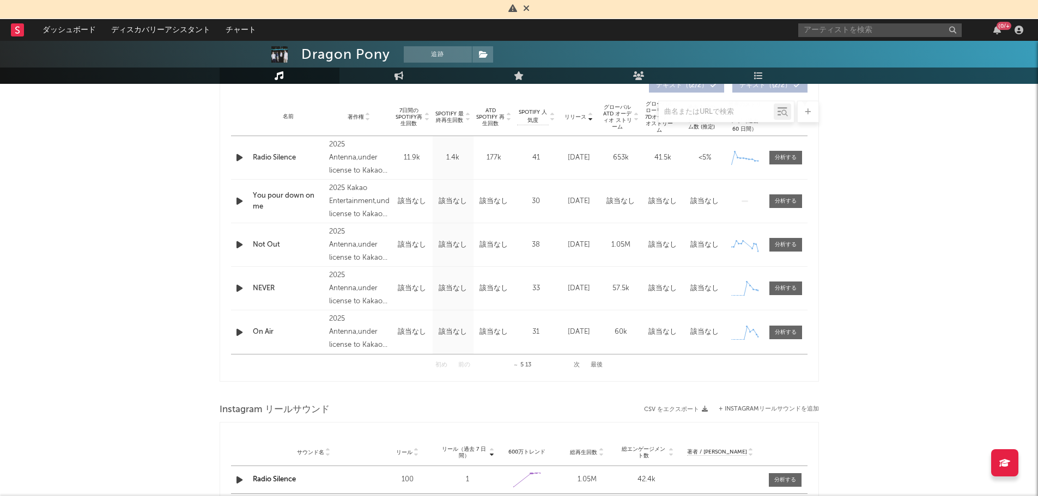
select select "6m"
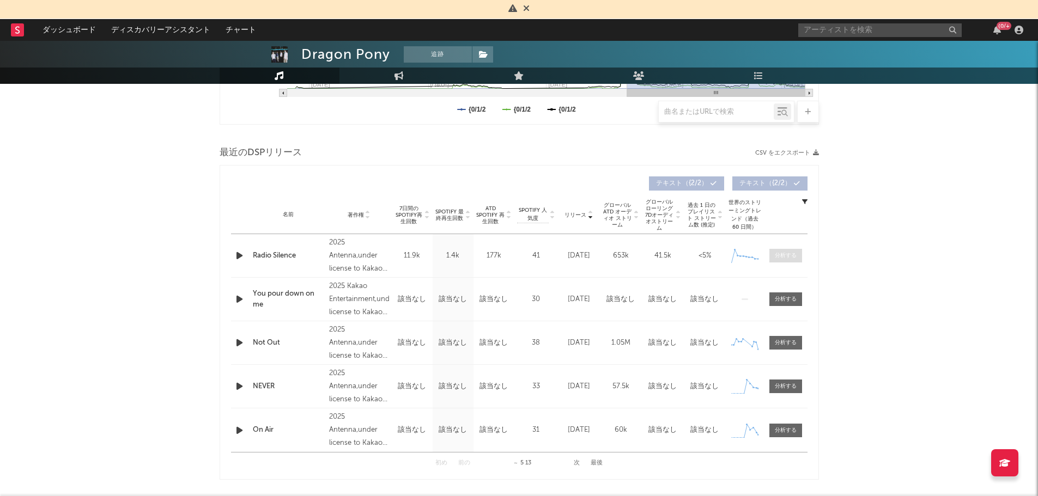
click at [793, 250] on span at bounding box center [786, 256] width 33 height 14
select select "1w"
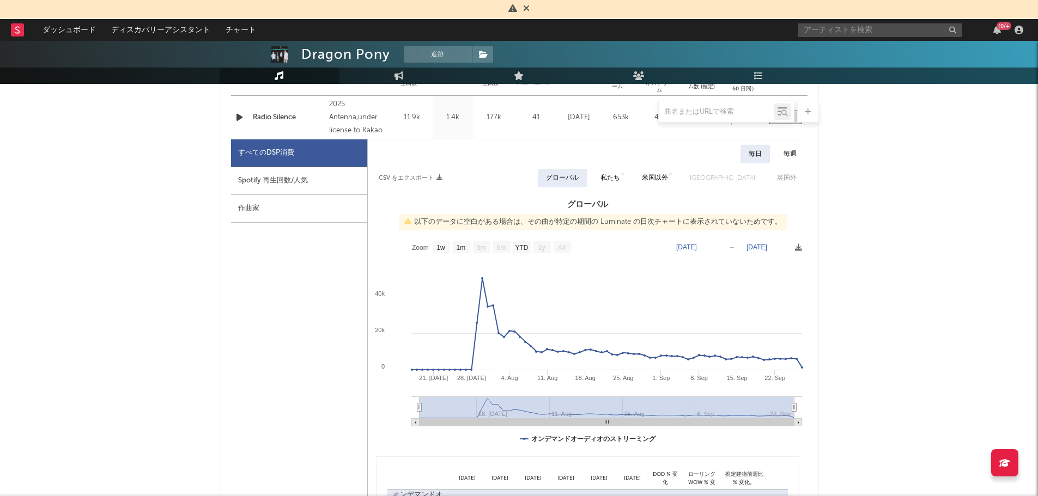
scroll to position [481, 0]
click at [281, 174] on div "Spotify 再生回数/人気" at bounding box center [299, 181] width 136 height 28
select select "1w"
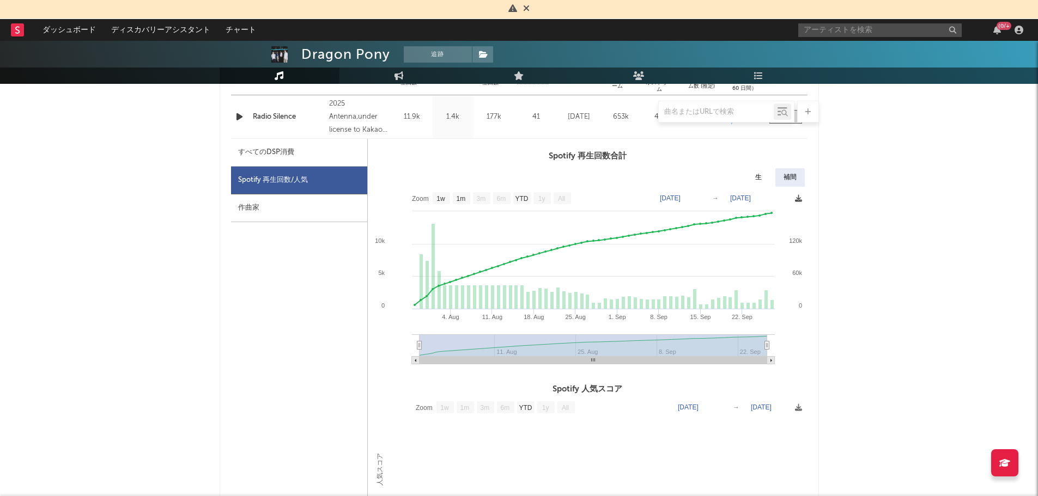
click at [799, 199] on icon at bounding box center [798, 198] width 7 height 7
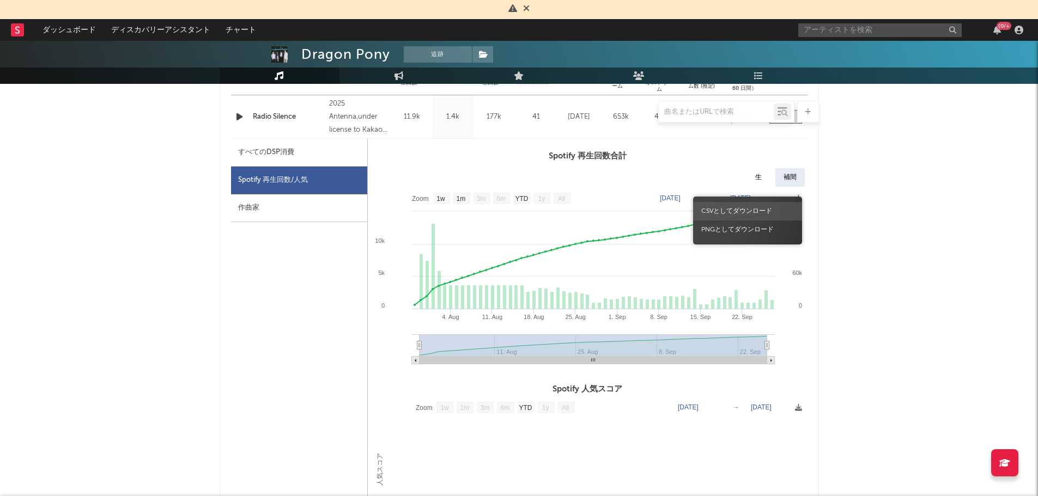
click at [747, 211] on span "CSVとしてダウンロード" at bounding box center [747, 211] width 109 height 19
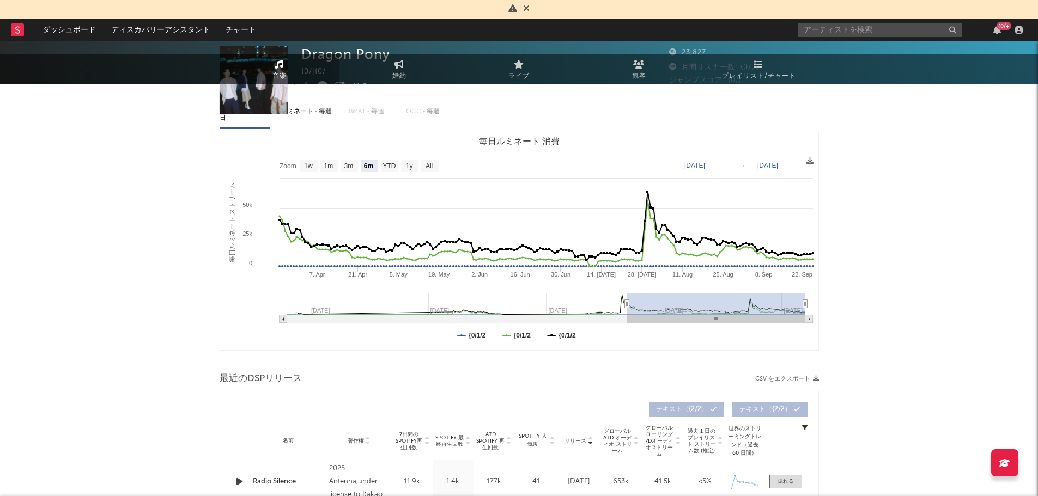
scroll to position [0, 0]
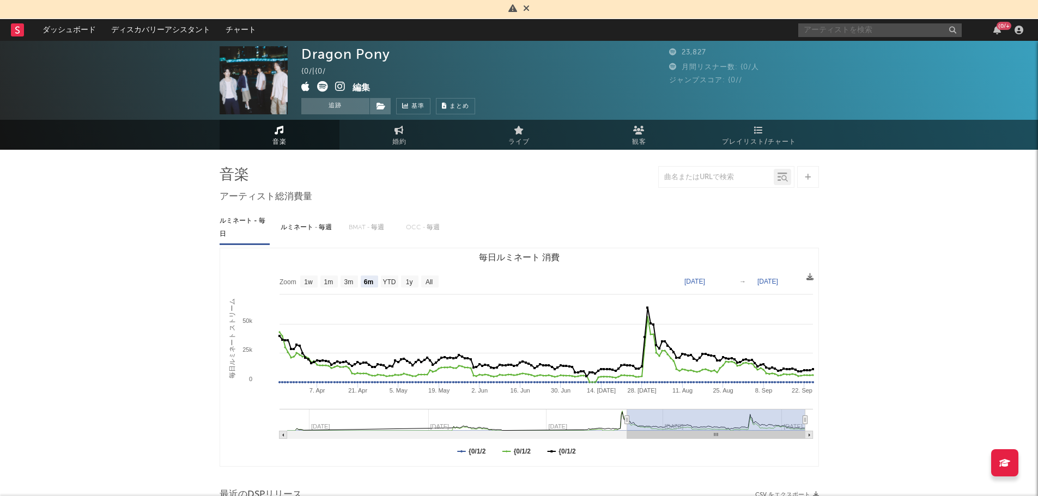
click at [869, 24] on input "text" at bounding box center [879, 30] width 163 height 14
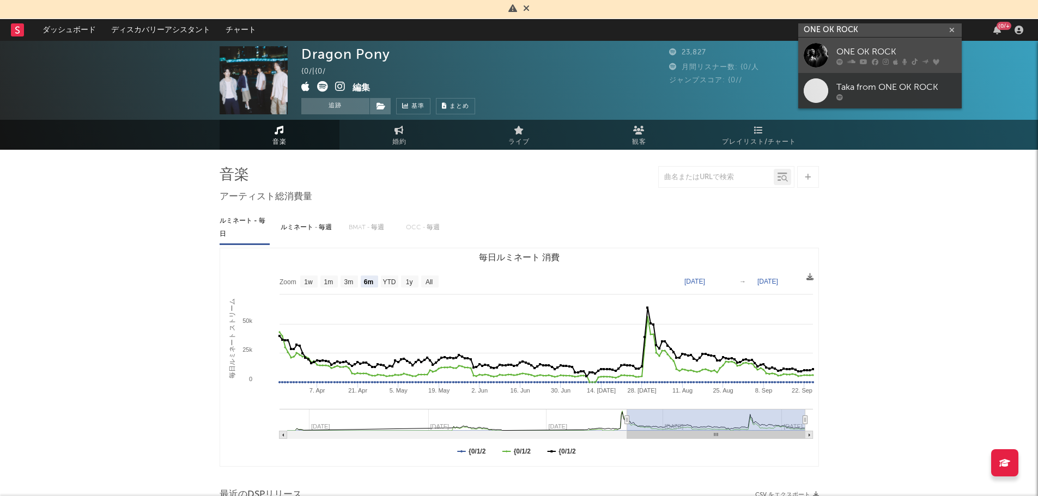
type input "ONE OK ROCK"
click at [843, 50] on div "ONE OK ROCK" at bounding box center [897, 51] width 120 height 13
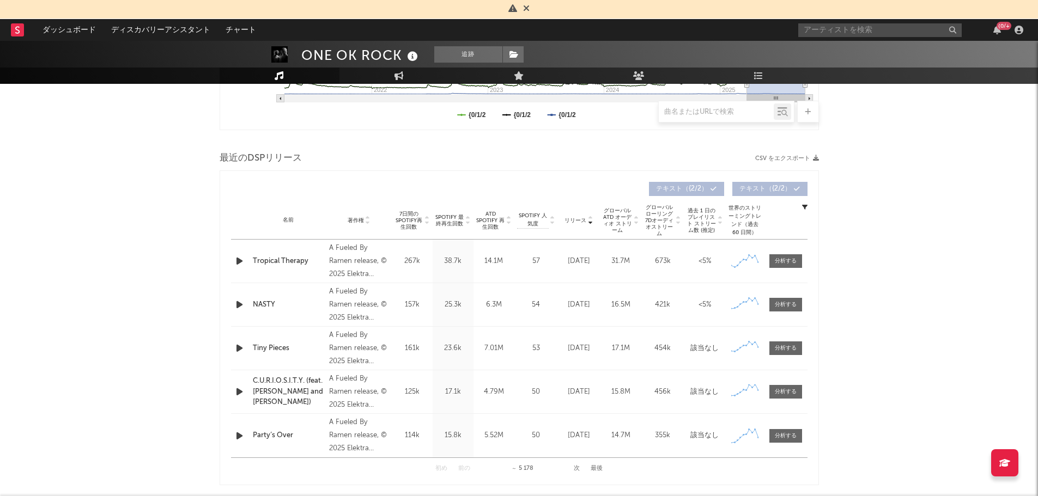
scroll to position [106, 0]
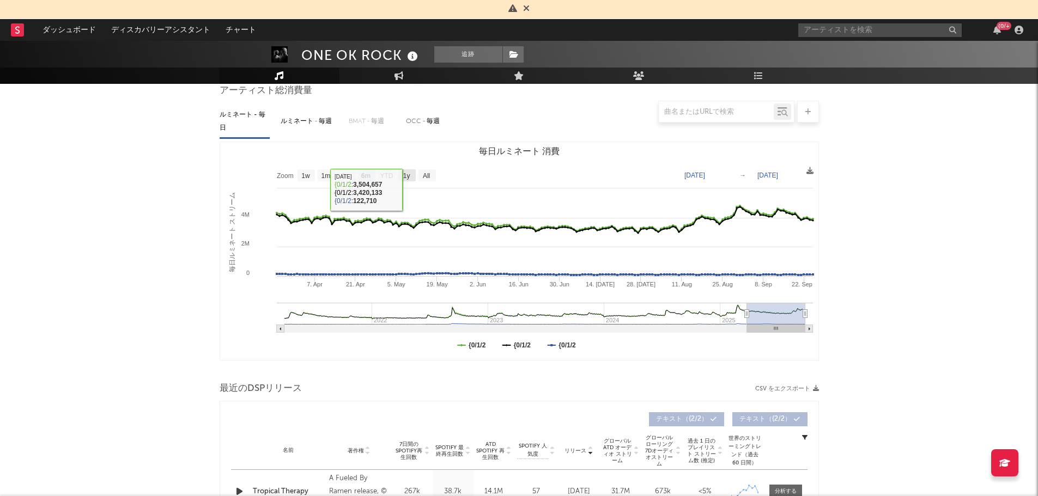
click at [407, 176] on text "1y" at bounding box center [406, 176] width 7 height 8
select select "1y"
type input "[DATE]"
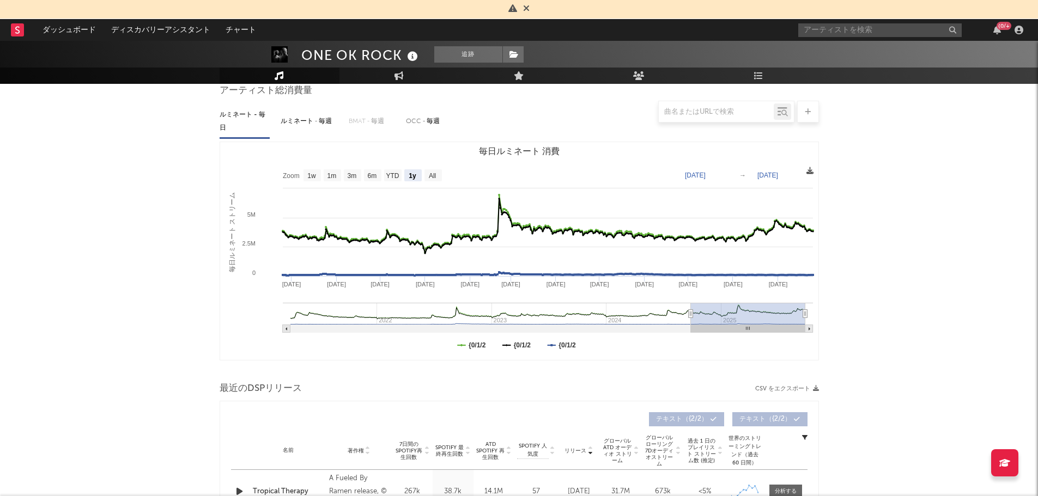
click at [807, 171] on icon at bounding box center [810, 170] width 7 height 7
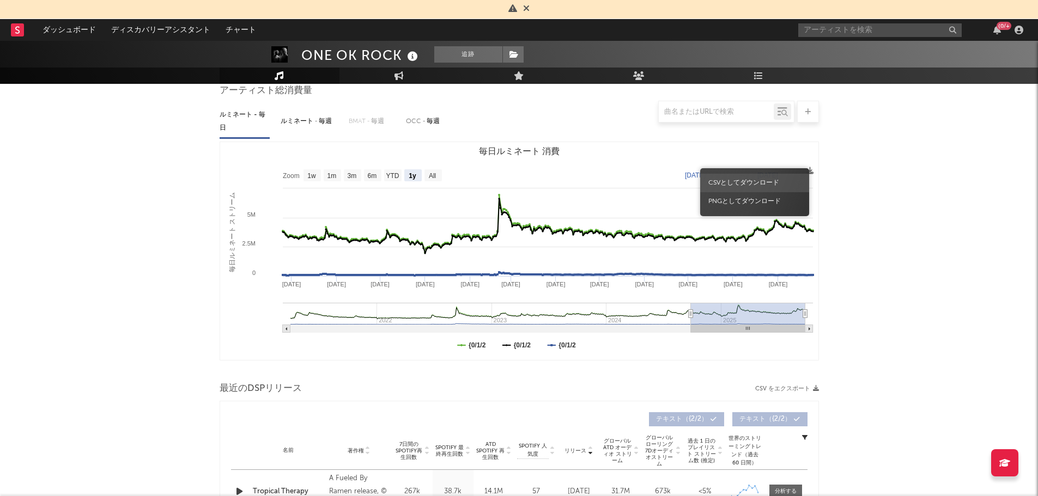
click at [750, 181] on span "CSVとしてダウンロード" at bounding box center [754, 183] width 109 height 19
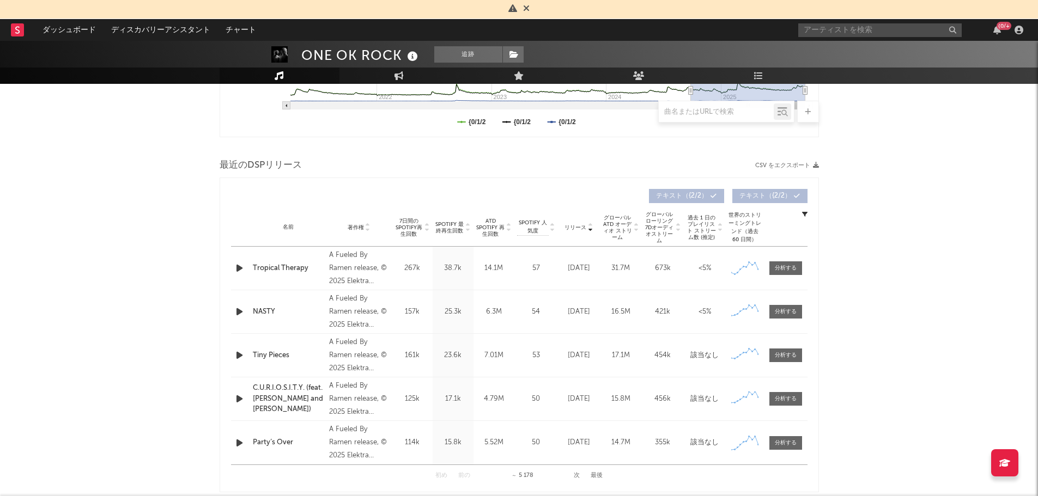
scroll to position [332, 0]
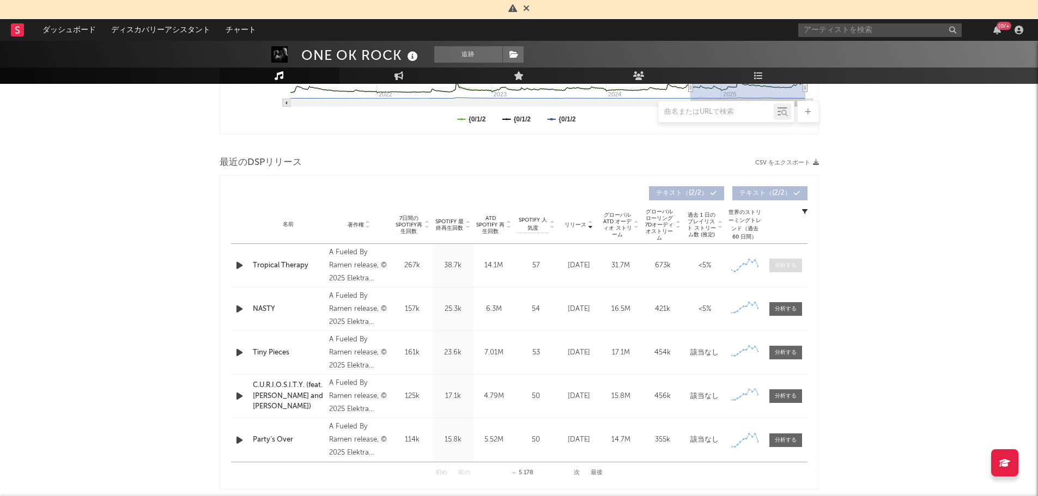
click at [791, 263] on div at bounding box center [786, 266] width 22 height 8
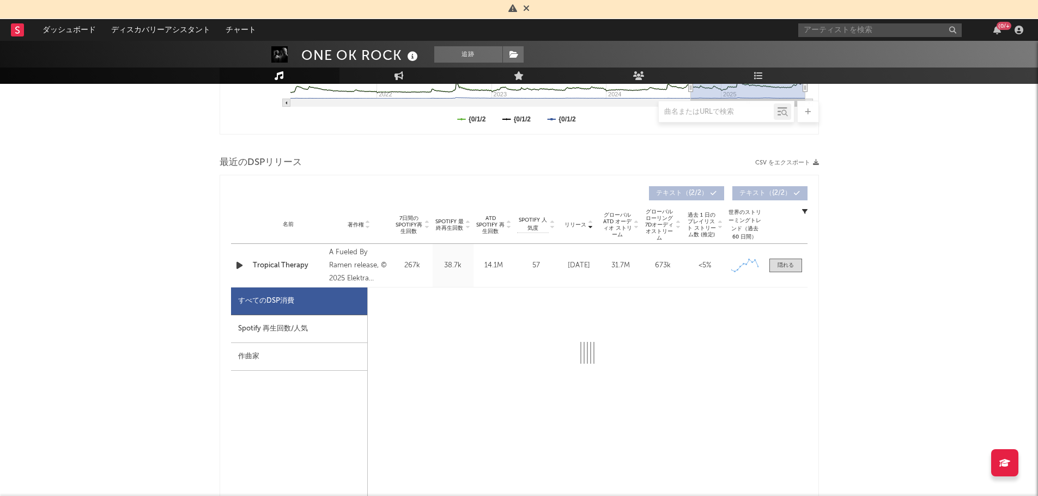
click at [298, 326] on div "Spotify 再生回数/人気" at bounding box center [299, 330] width 136 height 28
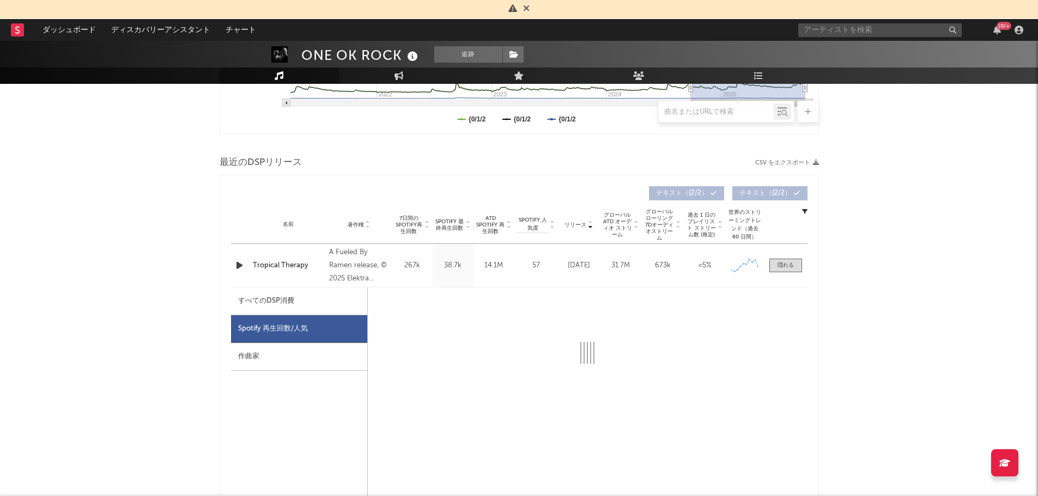
select select "6m"
select select "1w"
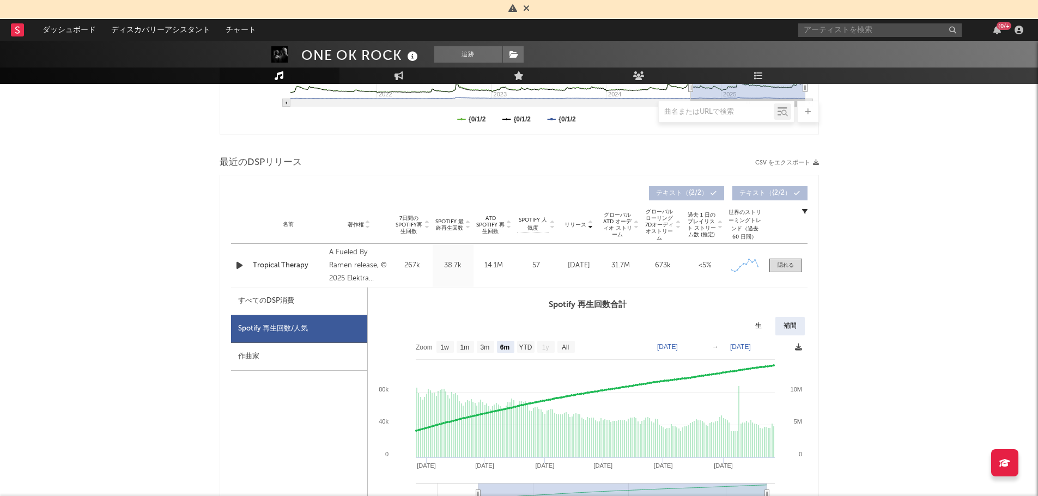
click at [798, 353] on span at bounding box center [798, 348] width 7 height 13
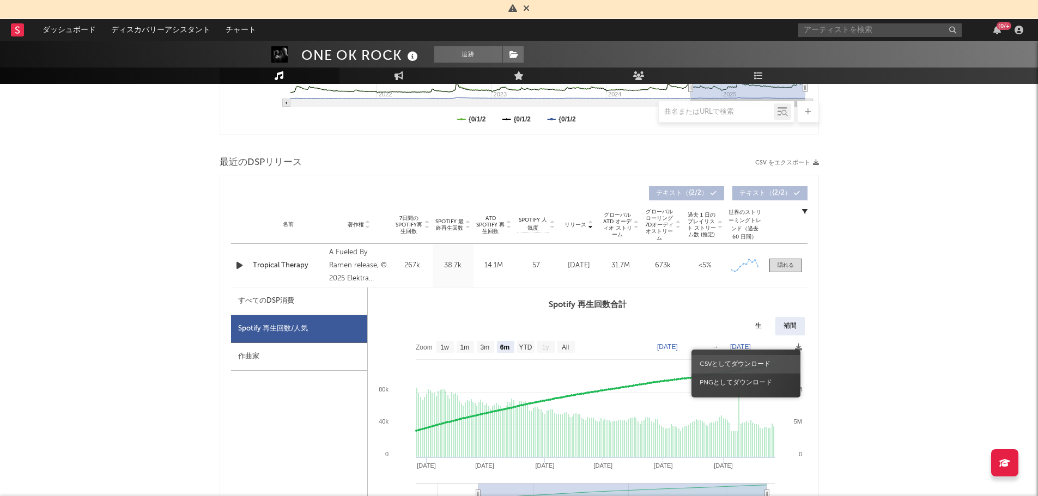
click at [747, 360] on span "CSVとしてダウンロード" at bounding box center [746, 364] width 109 height 19
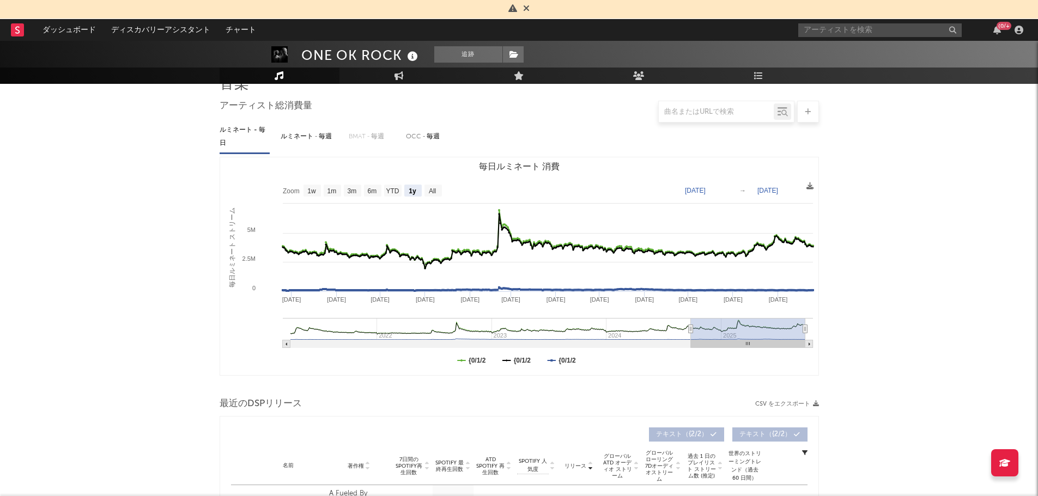
scroll to position [0, 0]
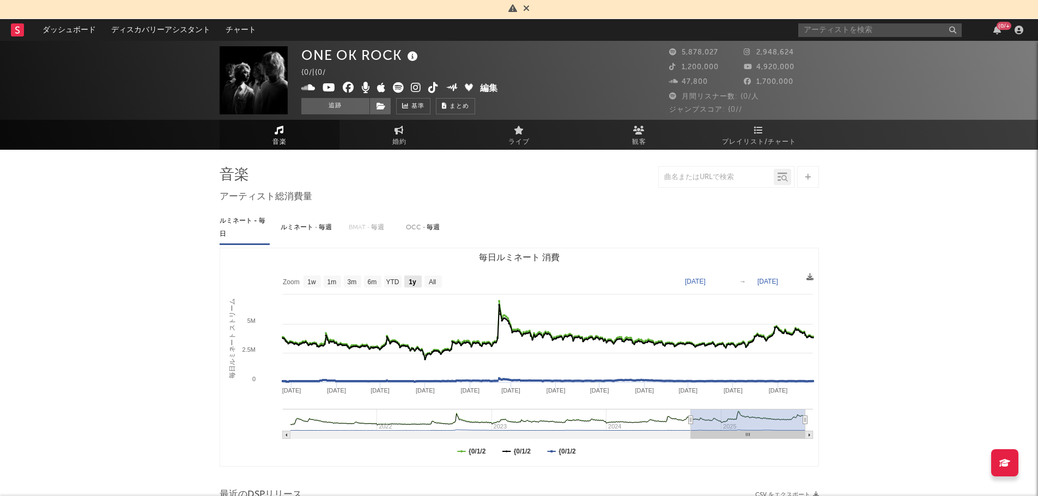
click at [409, 284] on text "1y" at bounding box center [413, 282] width 8 height 8
click at [396, 281] on text "YTD" at bounding box center [392, 282] width 13 height 8
select select "YTD"
type input "[DATE]"
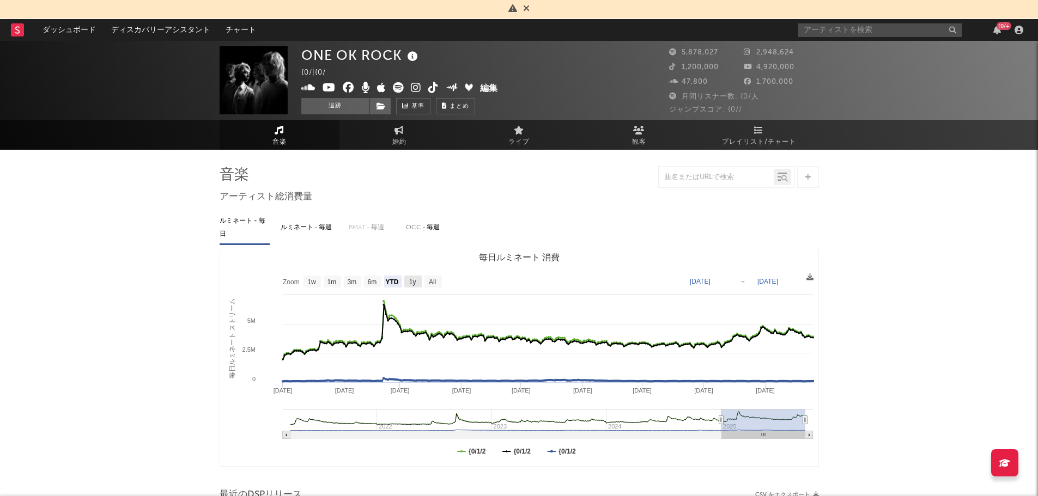
click at [415, 284] on text "1y" at bounding box center [412, 282] width 7 height 8
select select "1y"
type input "[DATE]"
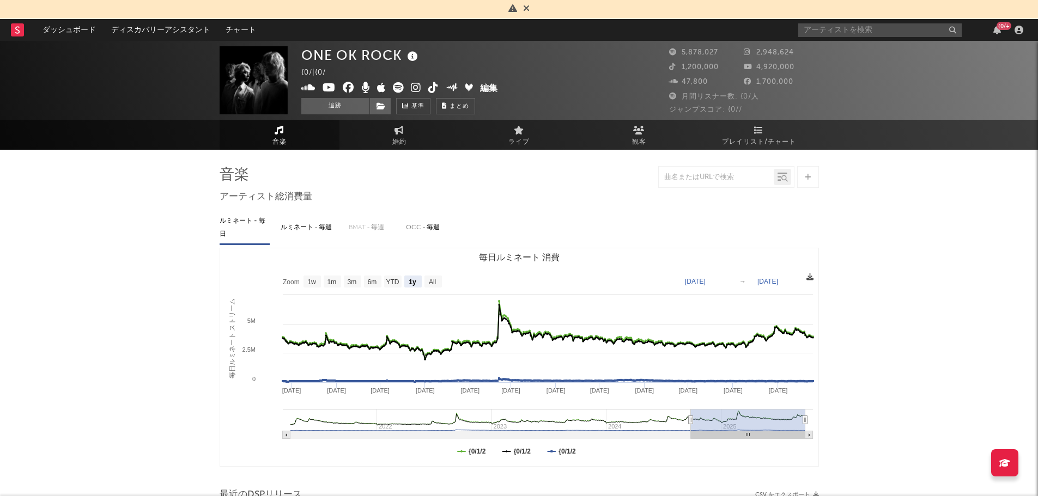
click at [812, 277] on icon at bounding box center [810, 277] width 7 height 7
click at [757, 287] on span "CSVとしてダウンロード" at bounding box center [760, 289] width 109 height 19
